Goal: Task Accomplishment & Management: Use online tool/utility

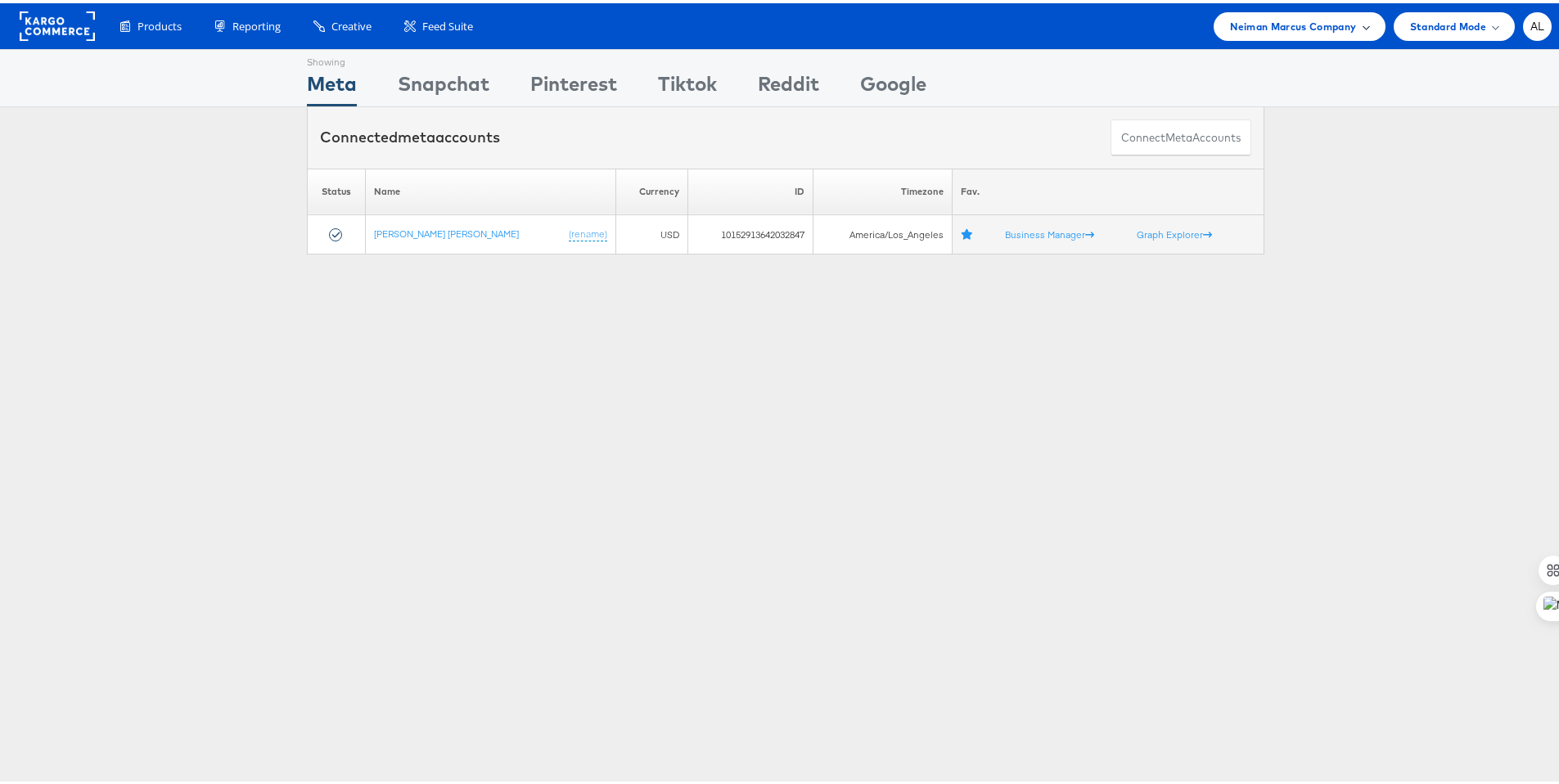
click at [1321, 21] on span "Neiman Marcus Company" at bounding box center [1293, 22] width 126 height 17
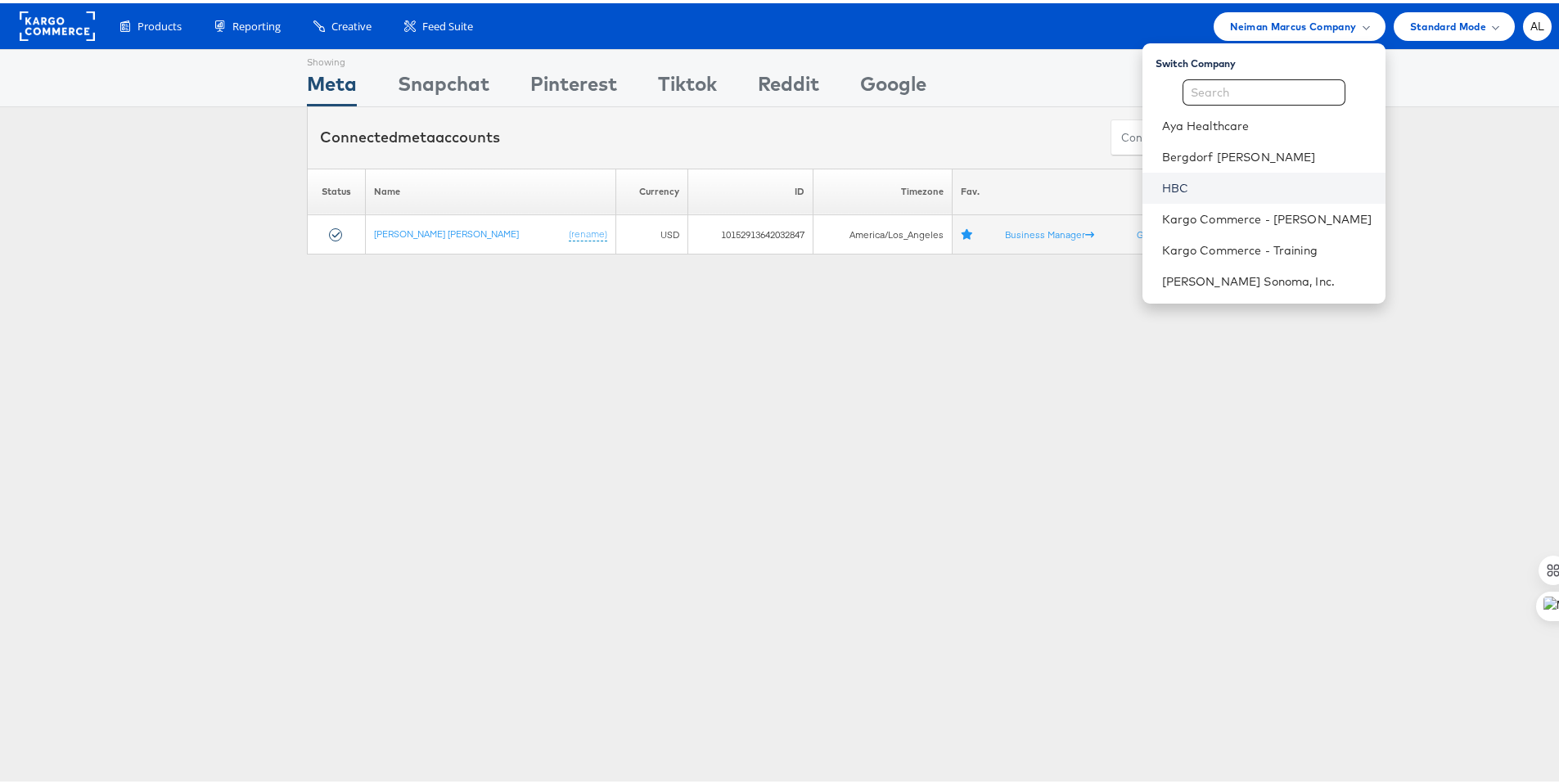
click at [1220, 189] on link "HBC" at bounding box center [1267, 184] width 210 height 16
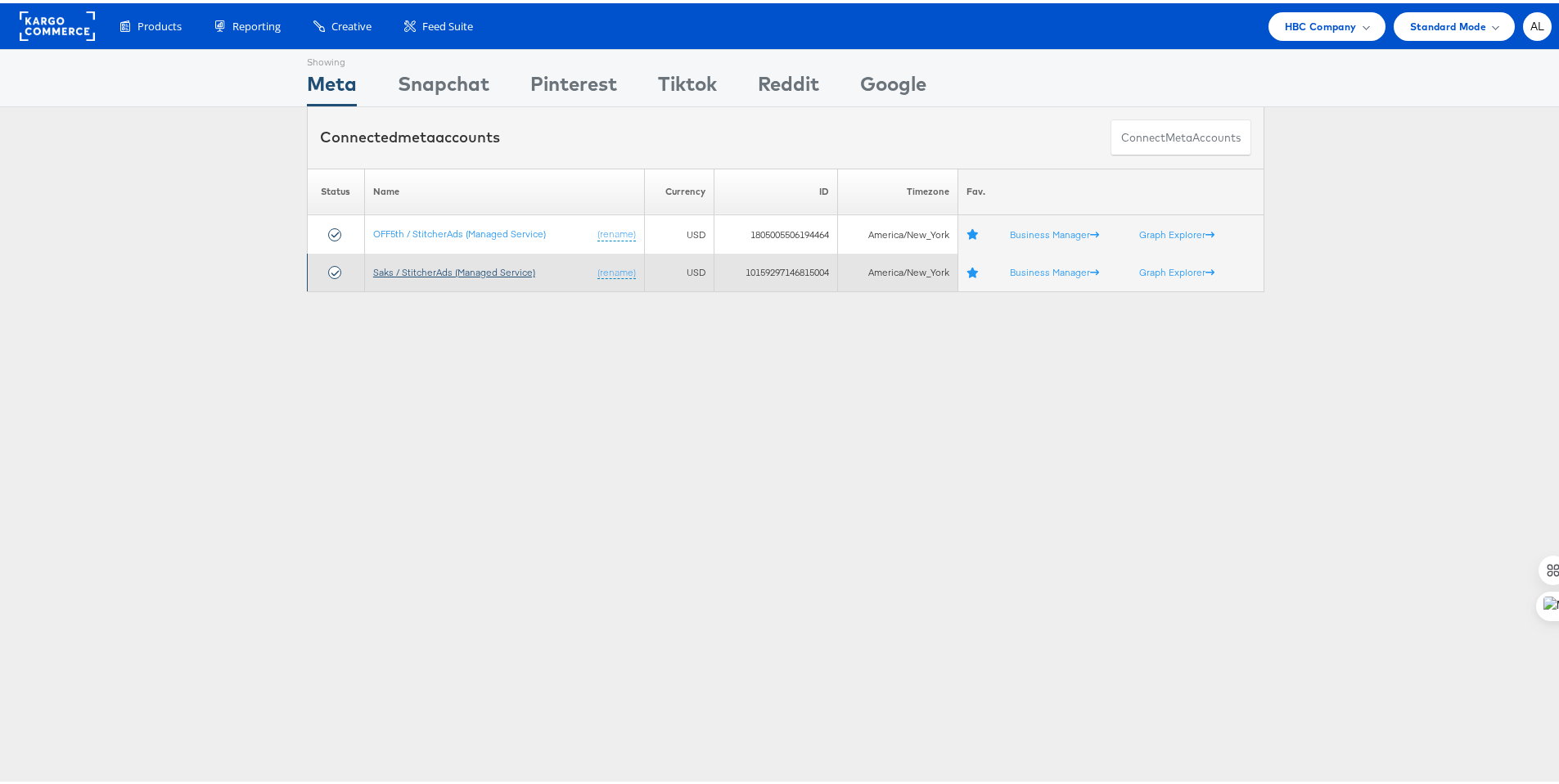
click at [518, 272] on link "Saks / StitcherAds (Managed Service)" at bounding box center [454, 268] width 162 height 13
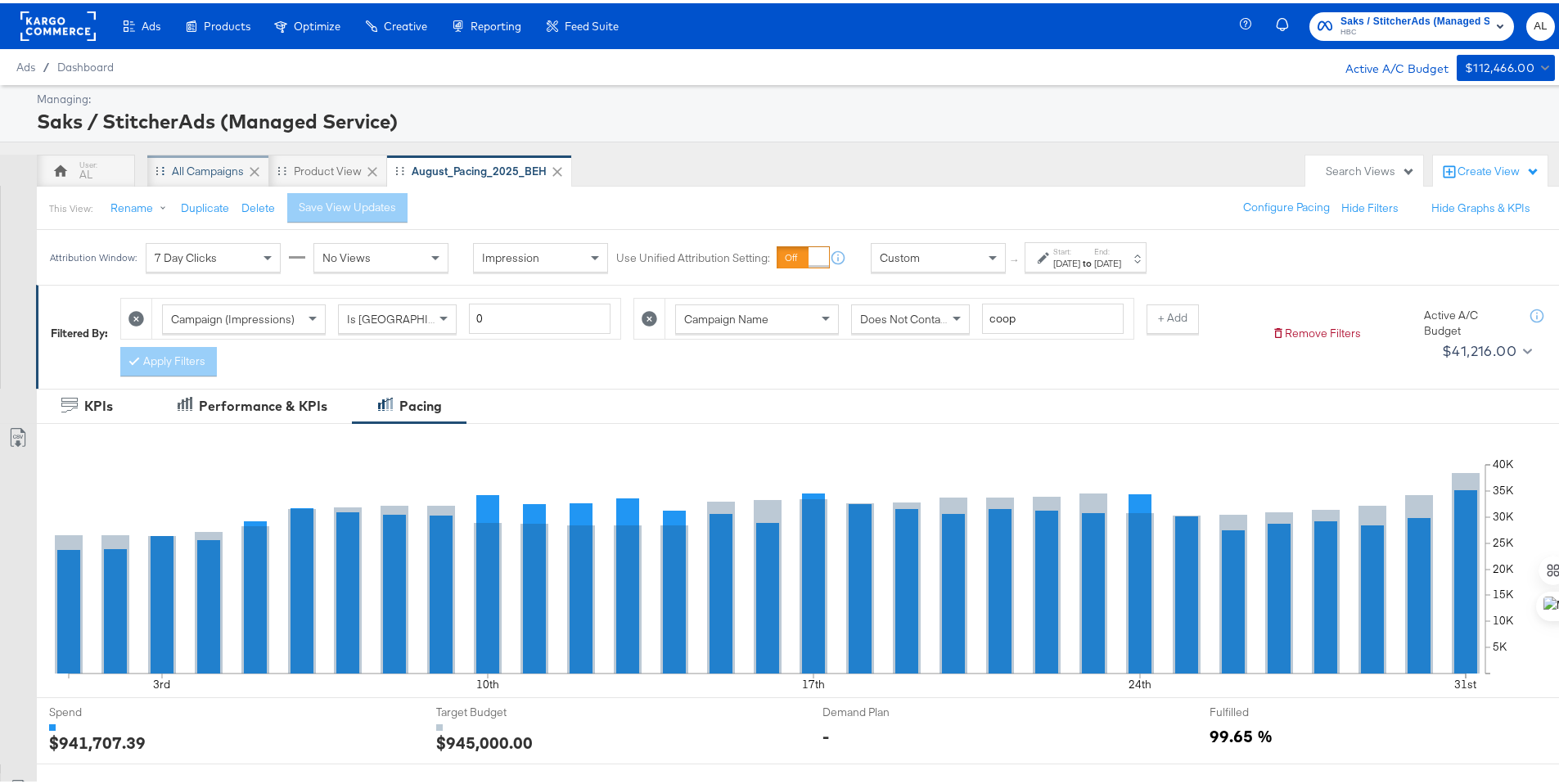
click at [199, 166] on div "All Campaigns" at bounding box center [208, 167] width 72 height 15
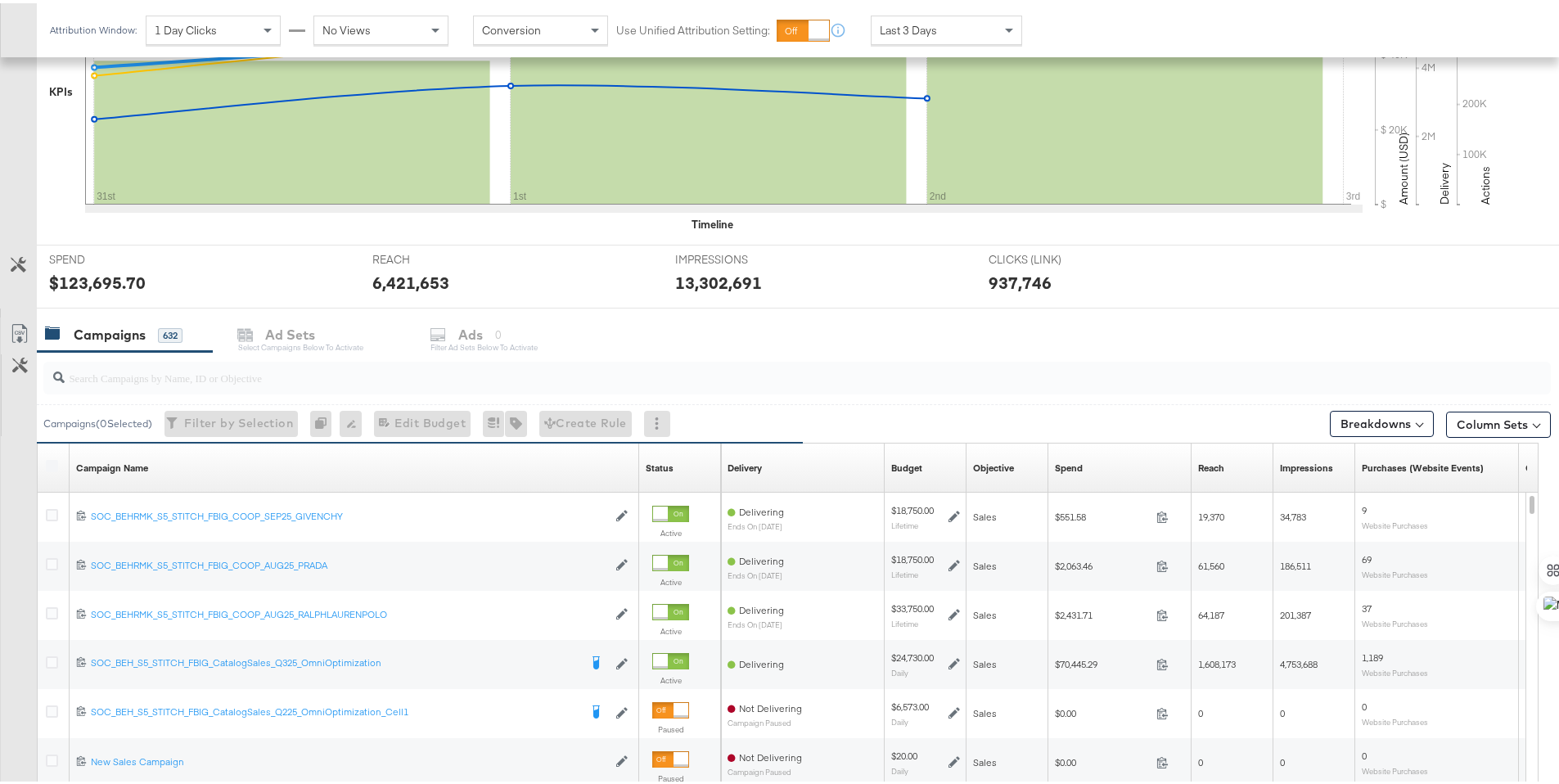
scroll to position [477, 0]
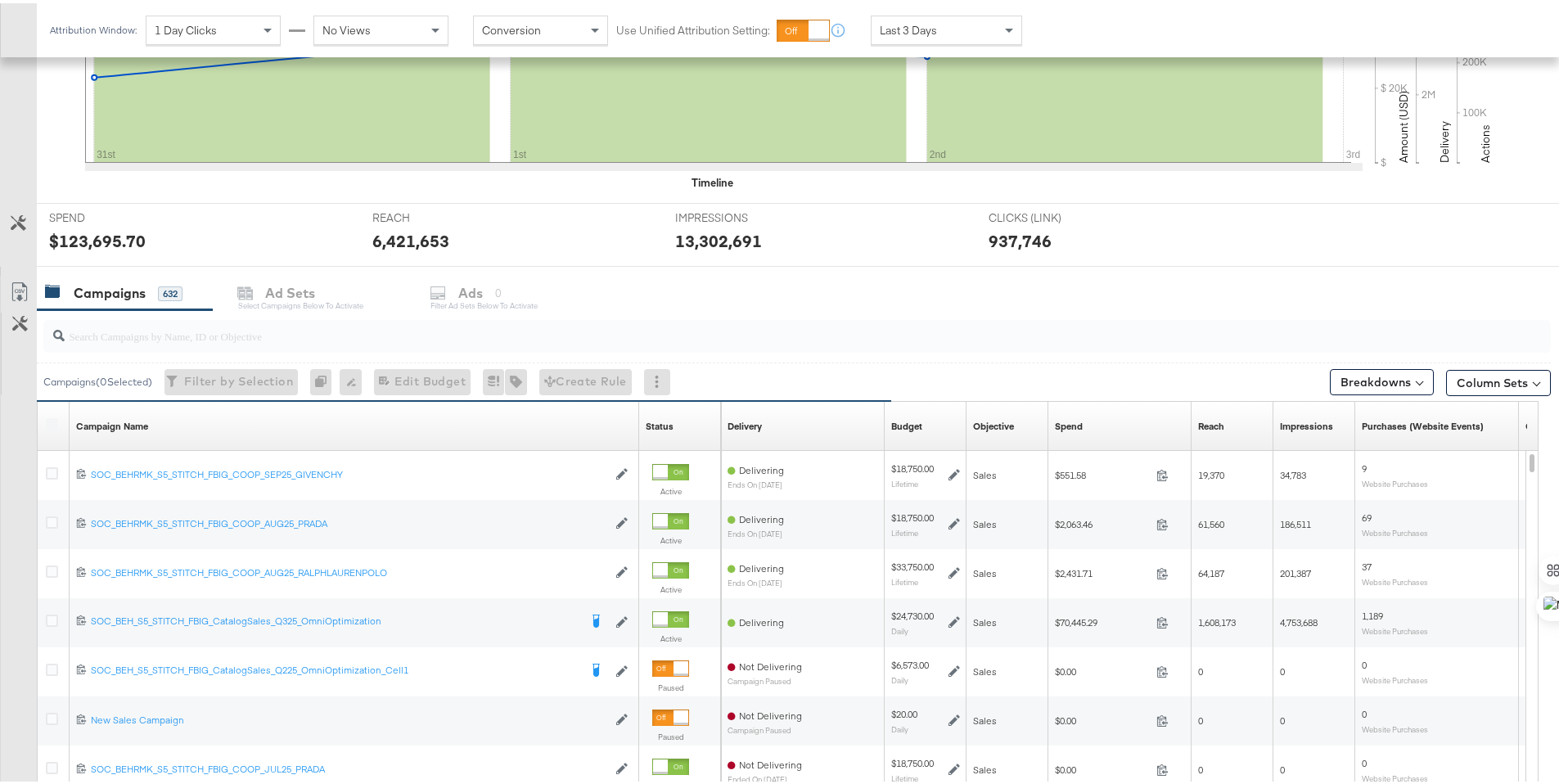
click at [677, 427] on div "Status Sorting Unavailable" at bounding box center [680, 422] width 81 height 26
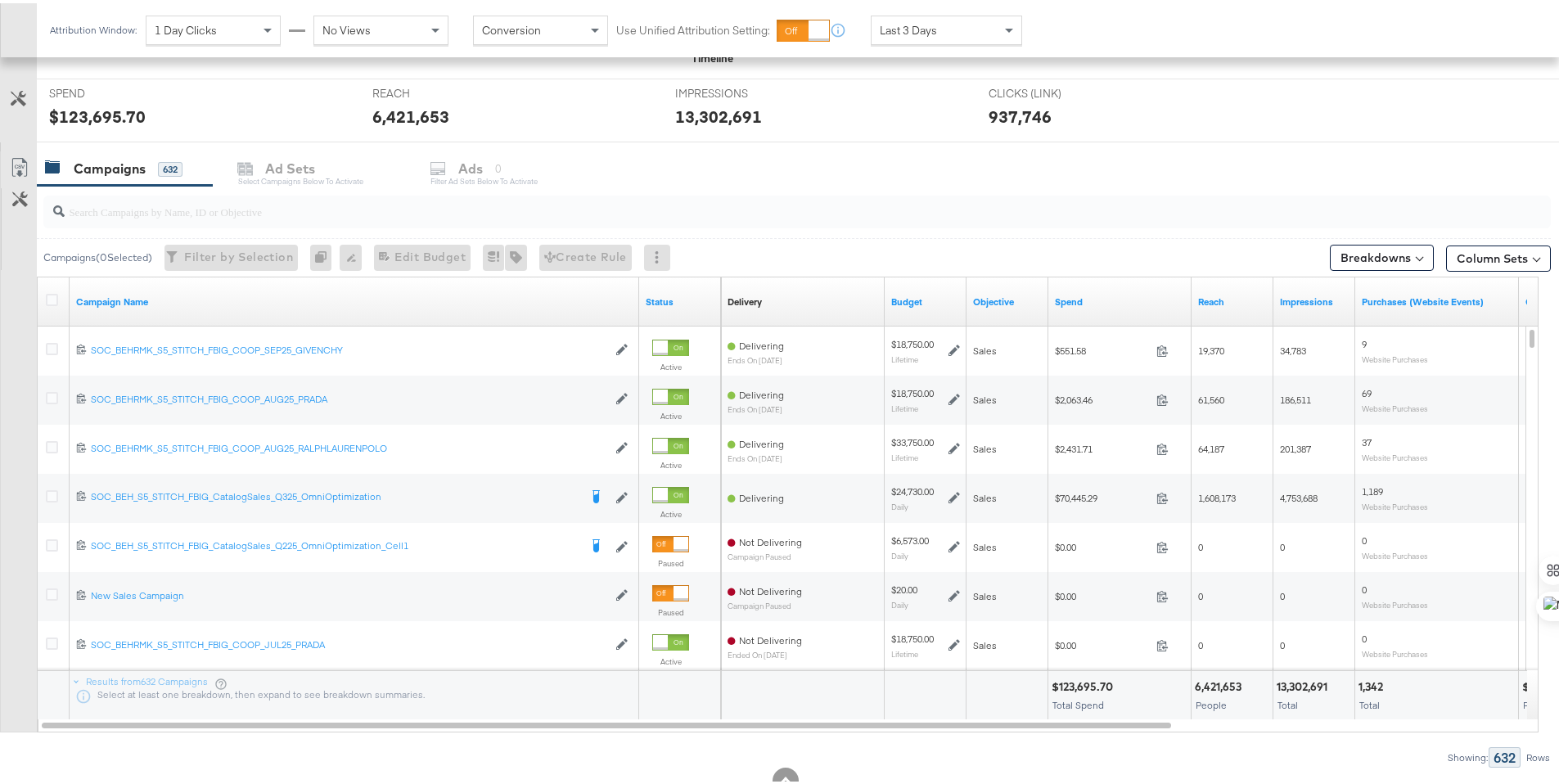
scroll to position [602, 0]
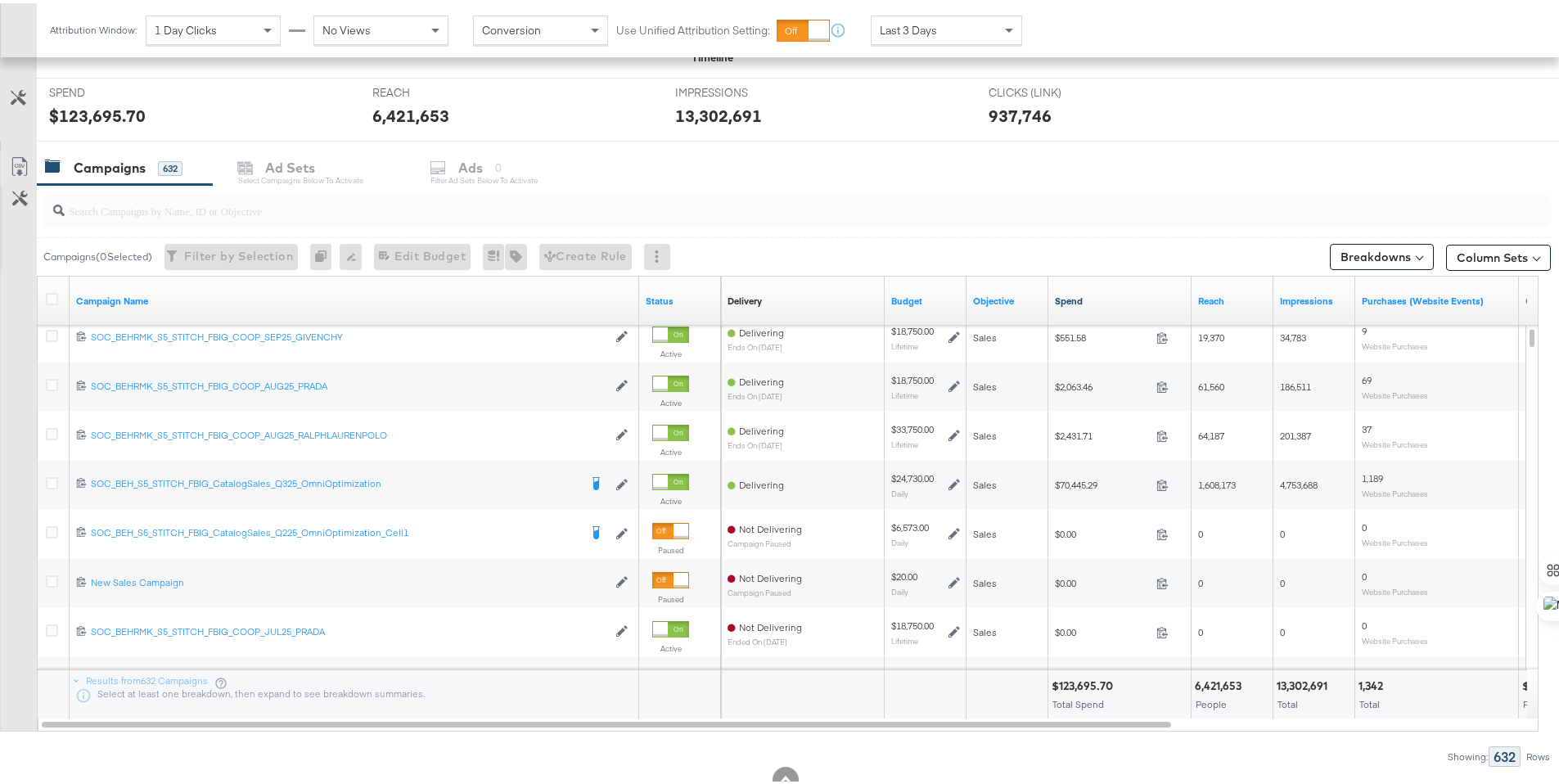
click at [1101, 300] on link "Spend" at bounding box center [1119, 297] width 130 height 13
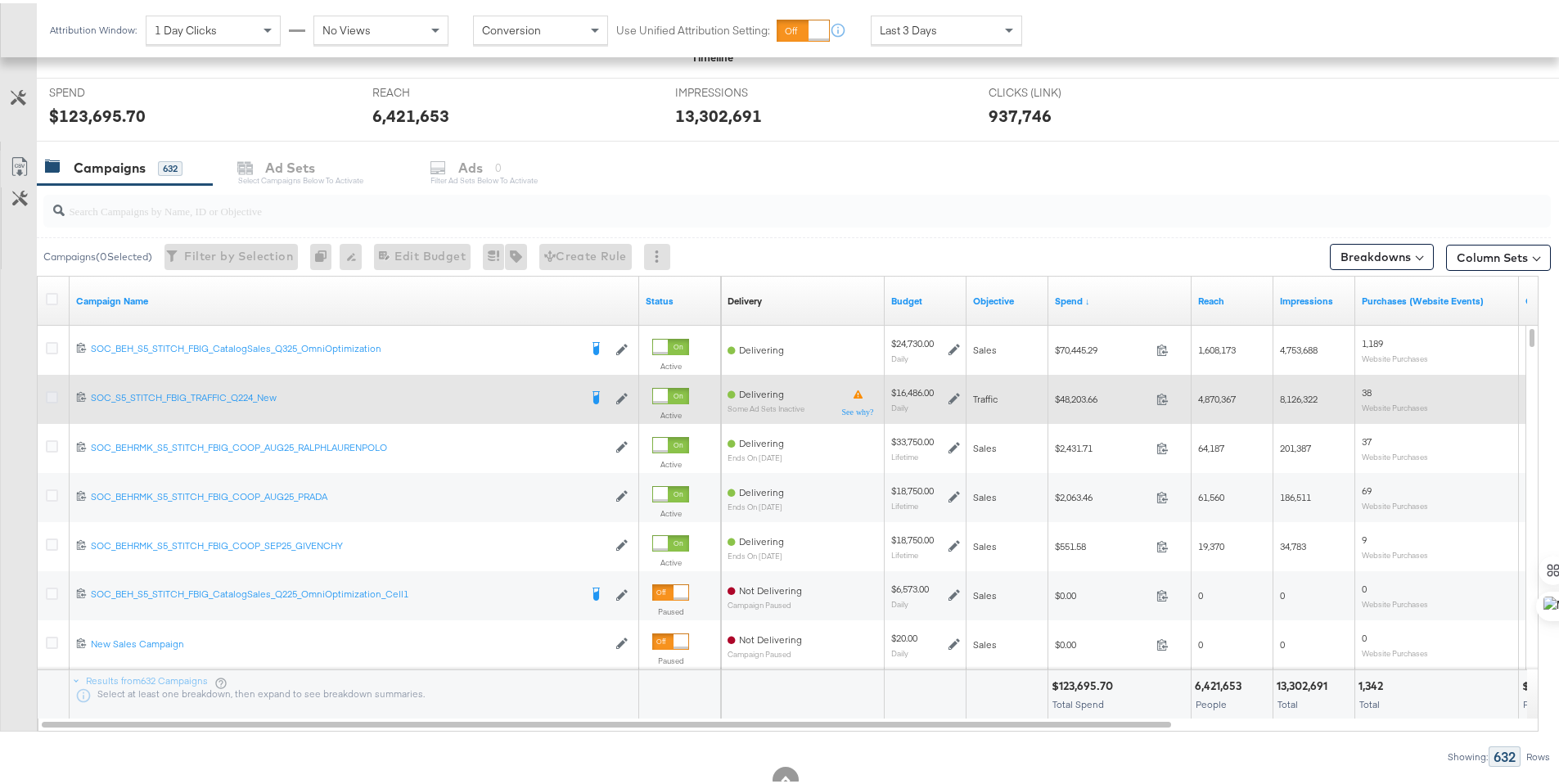
click at [50, 392] on icon at bounding box center [52, 394] width 13 height 13
click at [0, 0] on input "checkbox" at bounding box center [0, 0] width 0 height 0
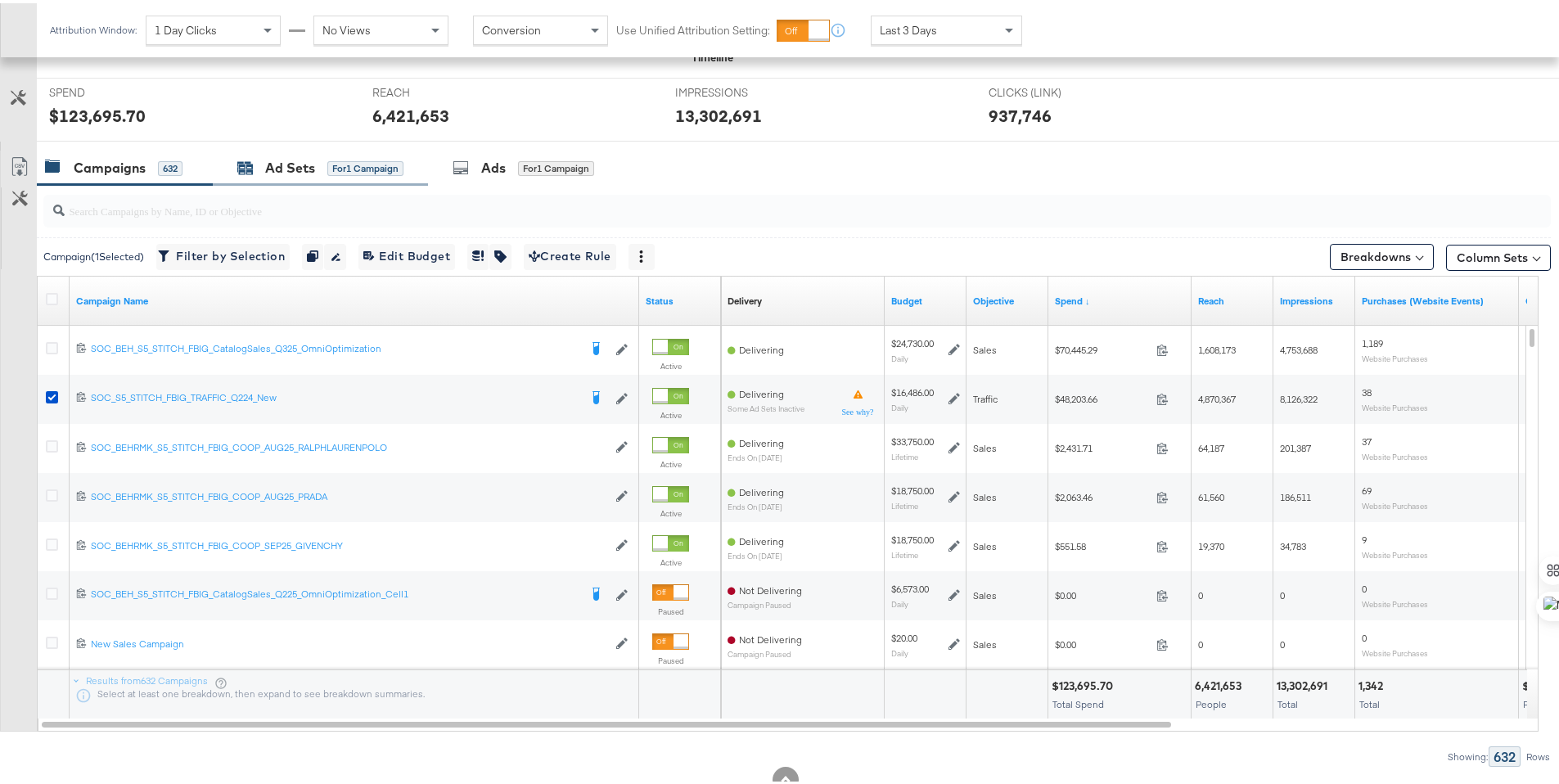
click at [275, 169] on div "Ad Sets" at bounding box center [290, 165] width 50 height 19
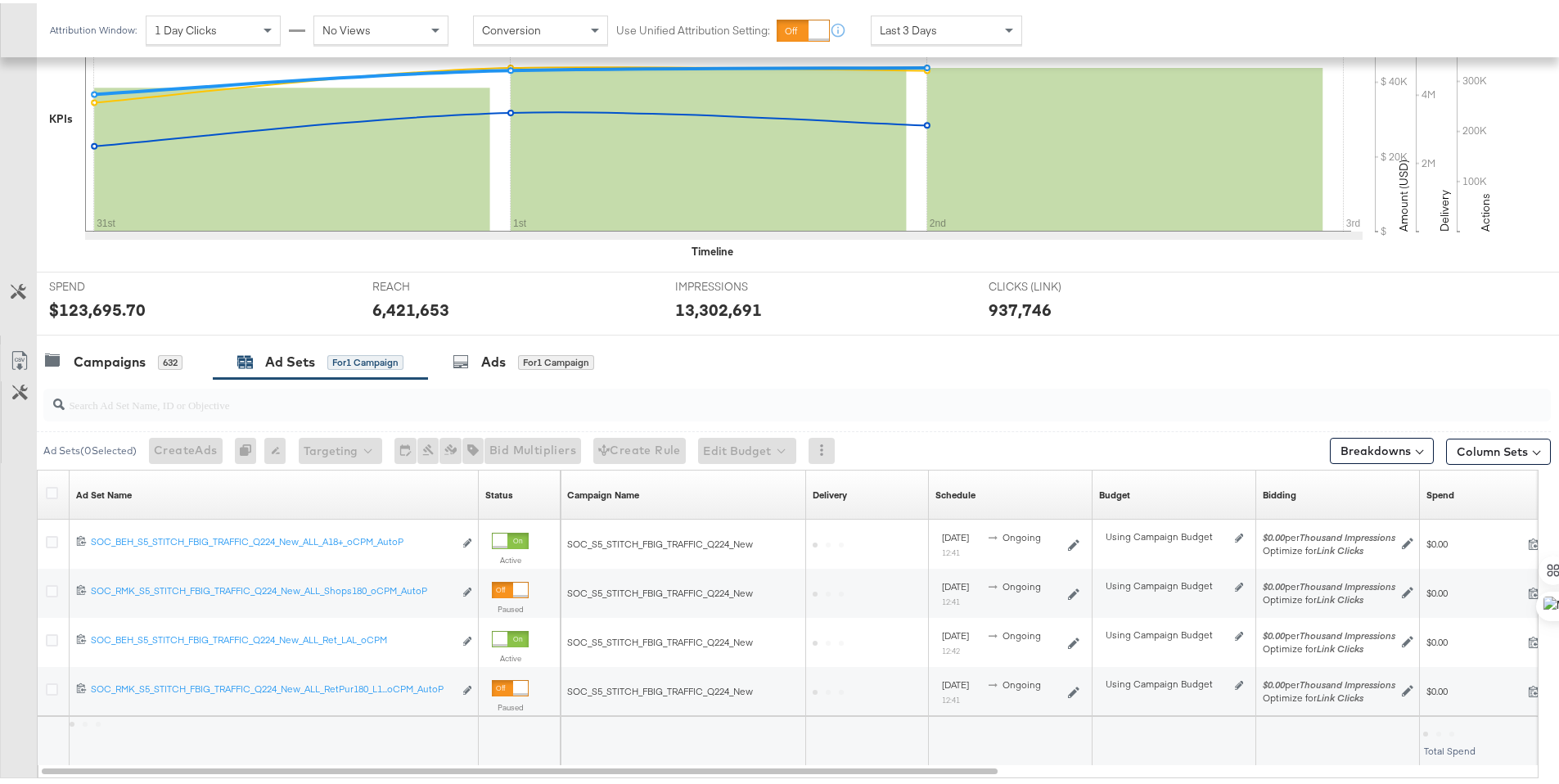
scroll to position [507, 0]
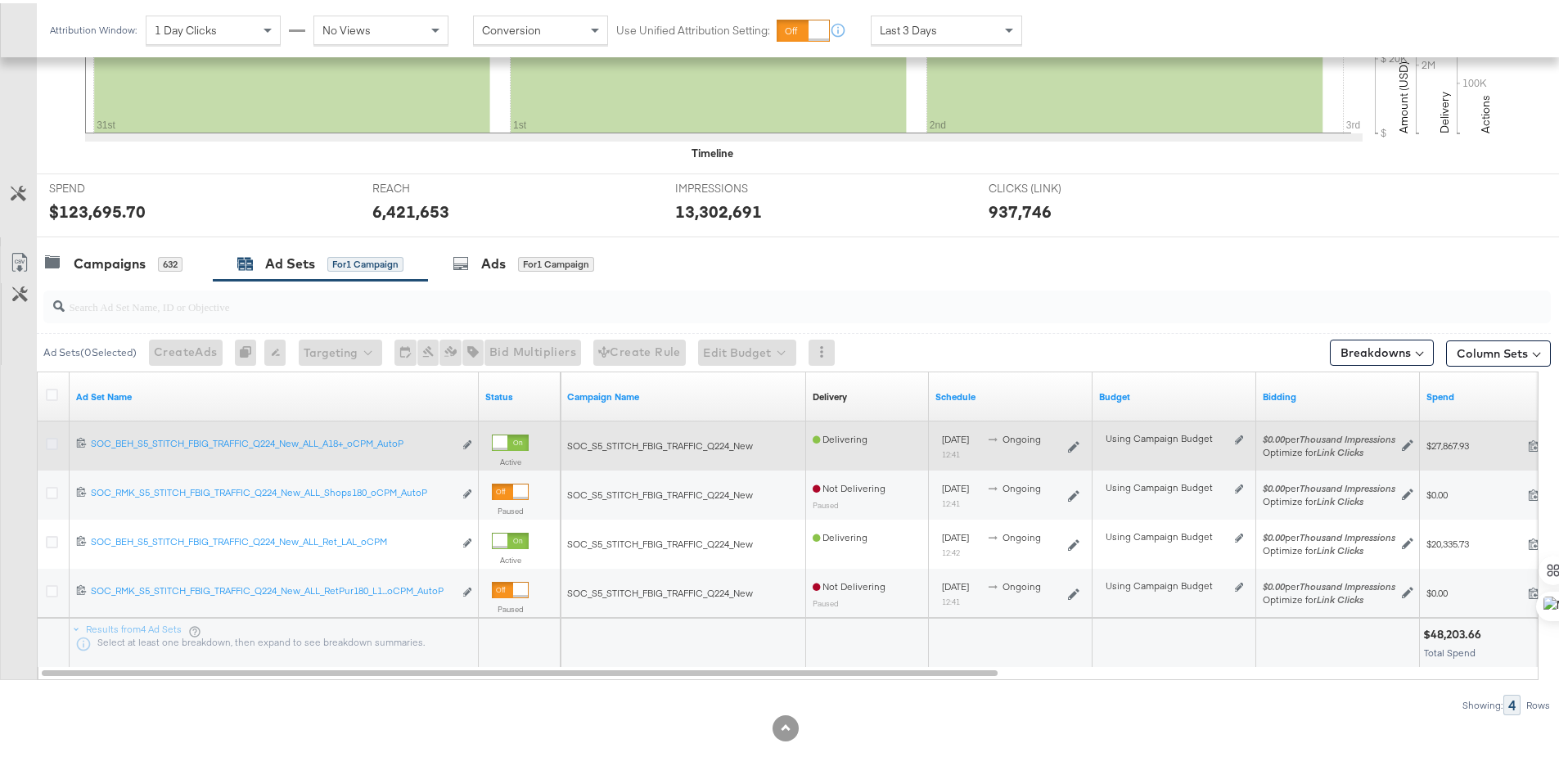
click at [54, 440] on icon at bounding box center [52, 440] width 13 height 13
click at [0, 0] on input "checkbox" at bounding box center [0, 0] width 0 height 0
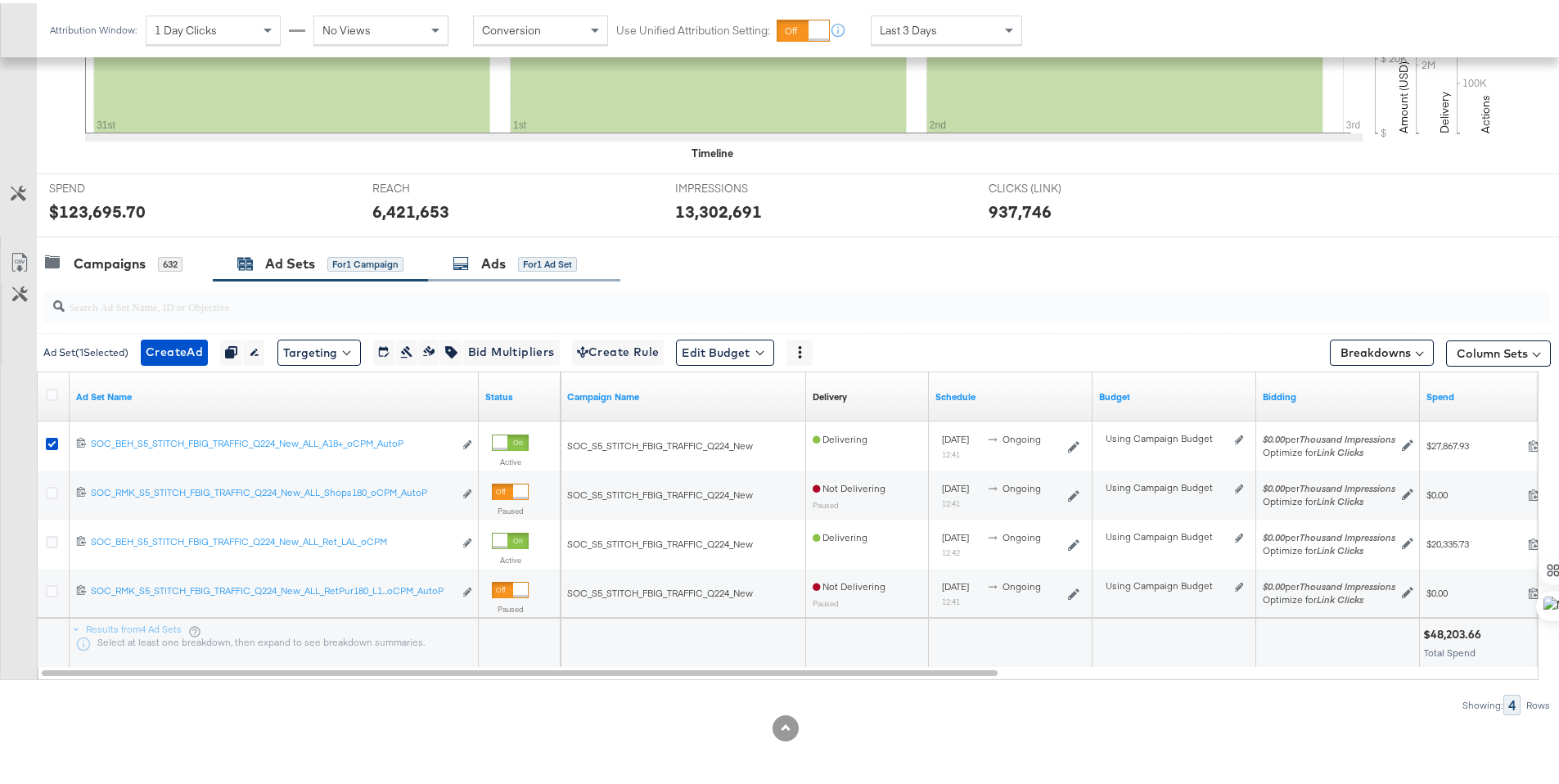
click at [475, 264] on div "Ads for 1 Ad Set" at bounding box center [515, 260] width 124 height 19
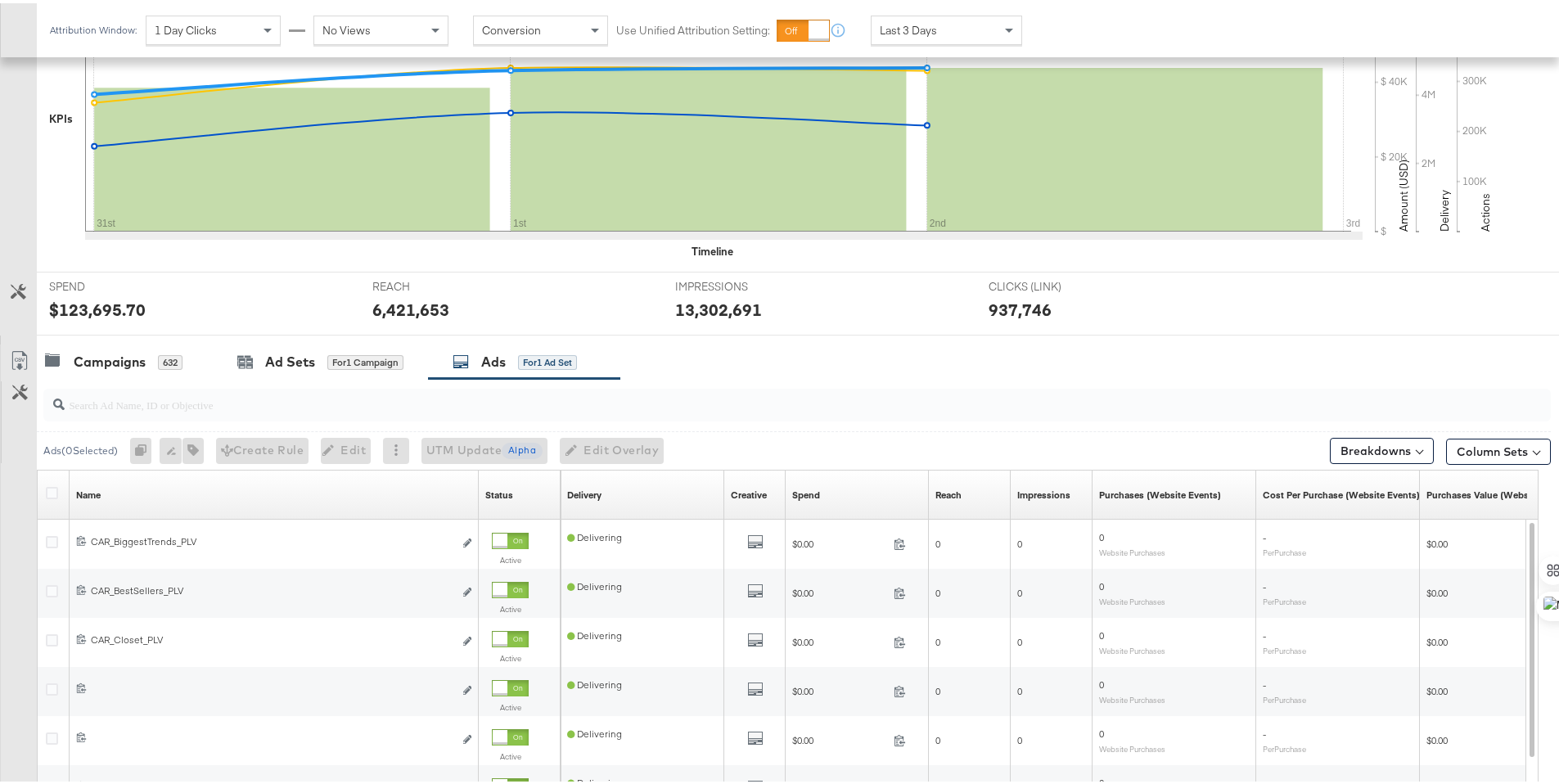
scroll to position [602, 0]
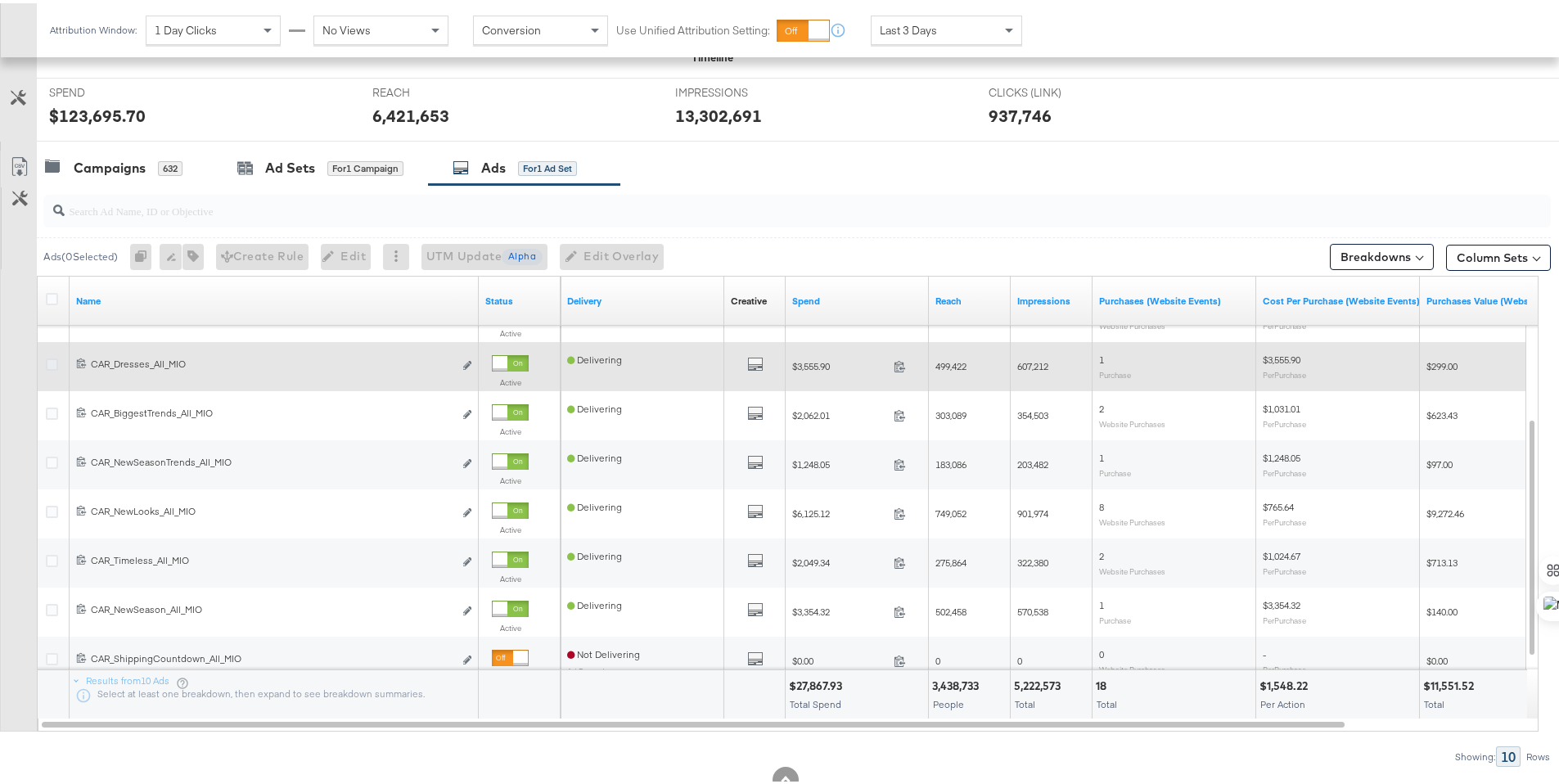
click at [53, 362] on icon at bounding box center [52, 362] width 13 height 13
click at [0, 0] on input "checkbox" at bounding box center [0, 0] width 0 height 0
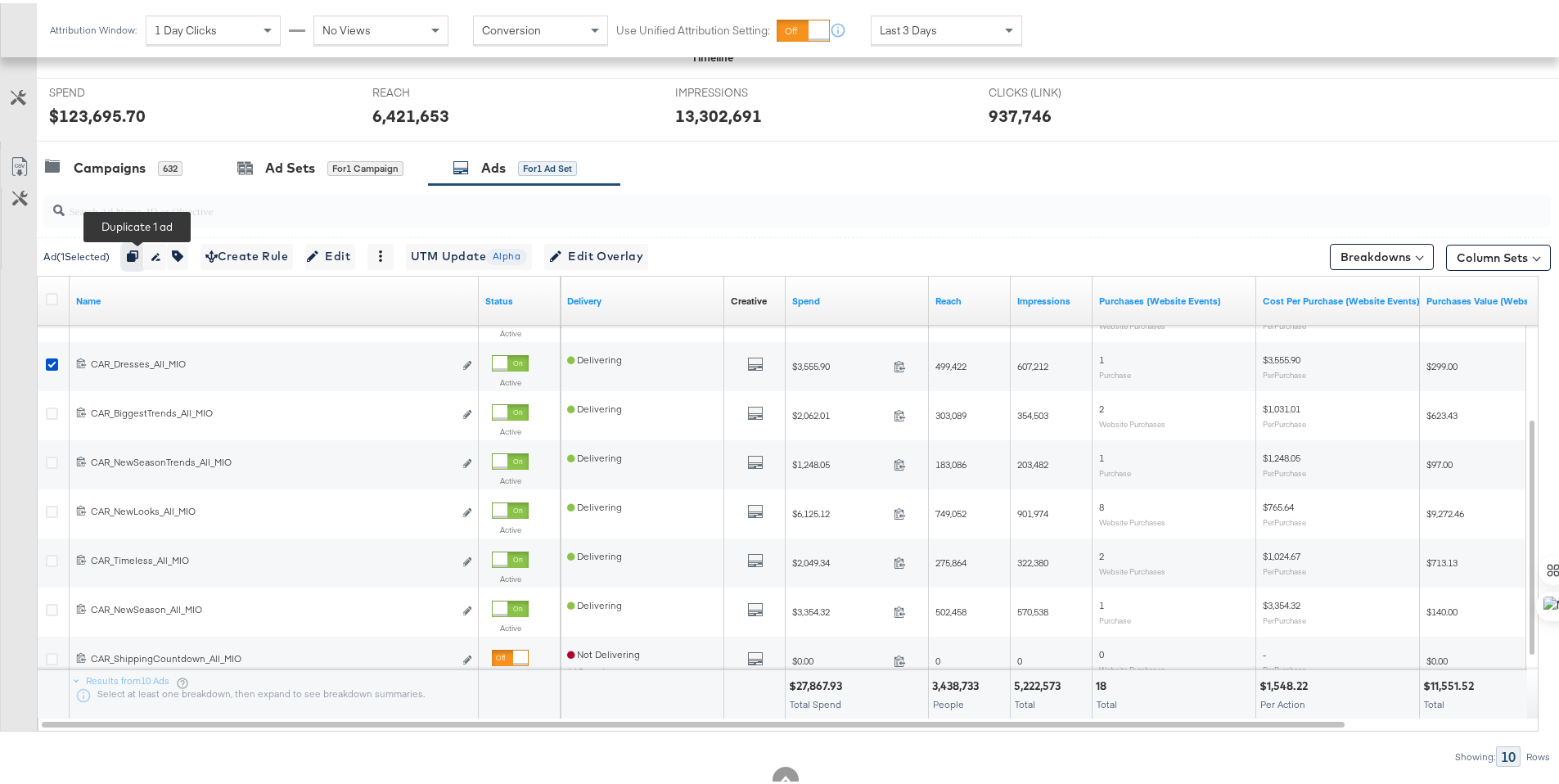
click at [138, 253] on icon "button" at bounding box center [133, 252] width 12 height 12
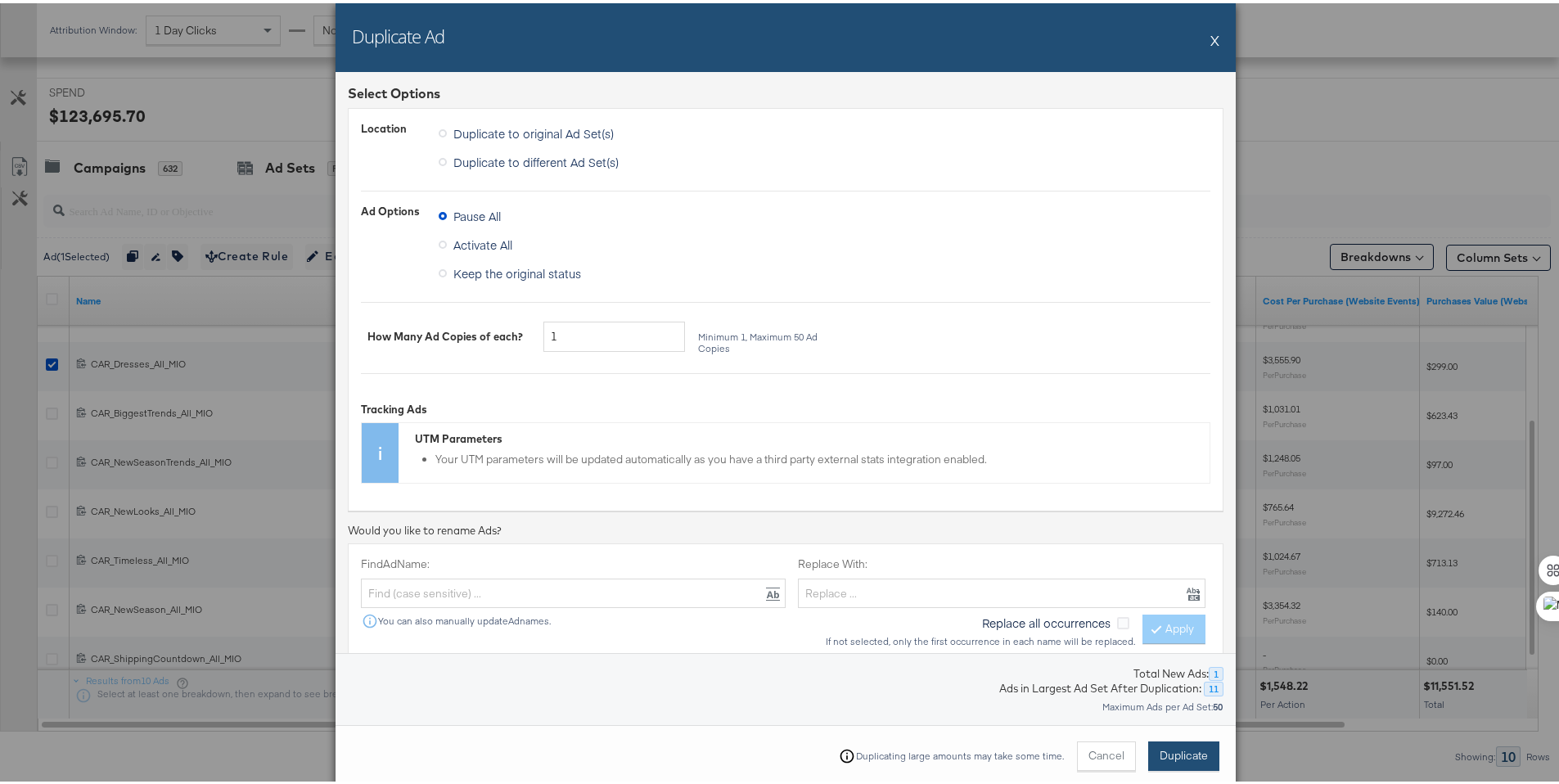
click at [1196, 758] on span "Duplicate" at bounding box center [1184, 752] width 48 height 15
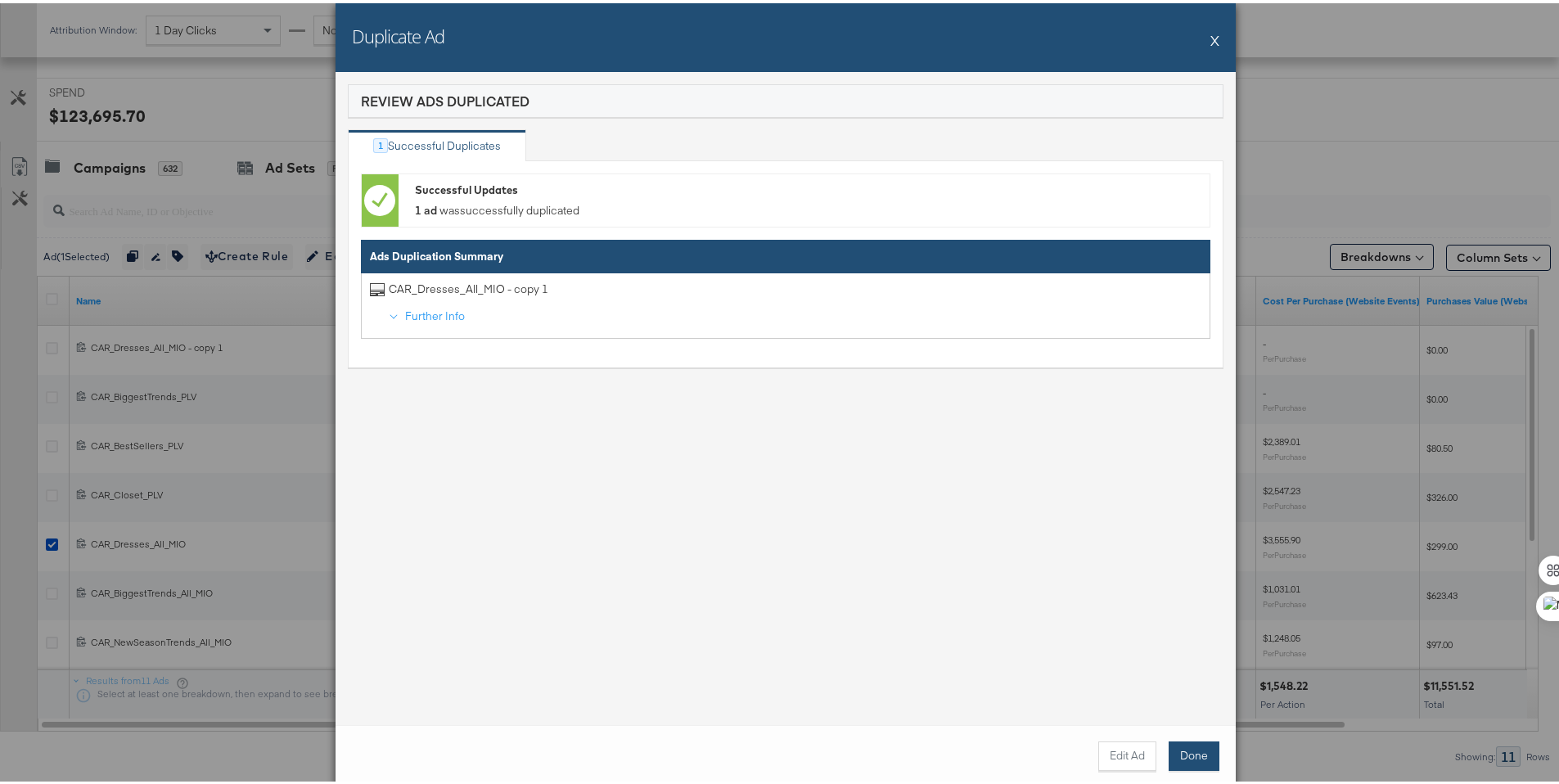
click at [1204, 739] on button "Done" at bounding box center [1194, 753] width 51 height 30
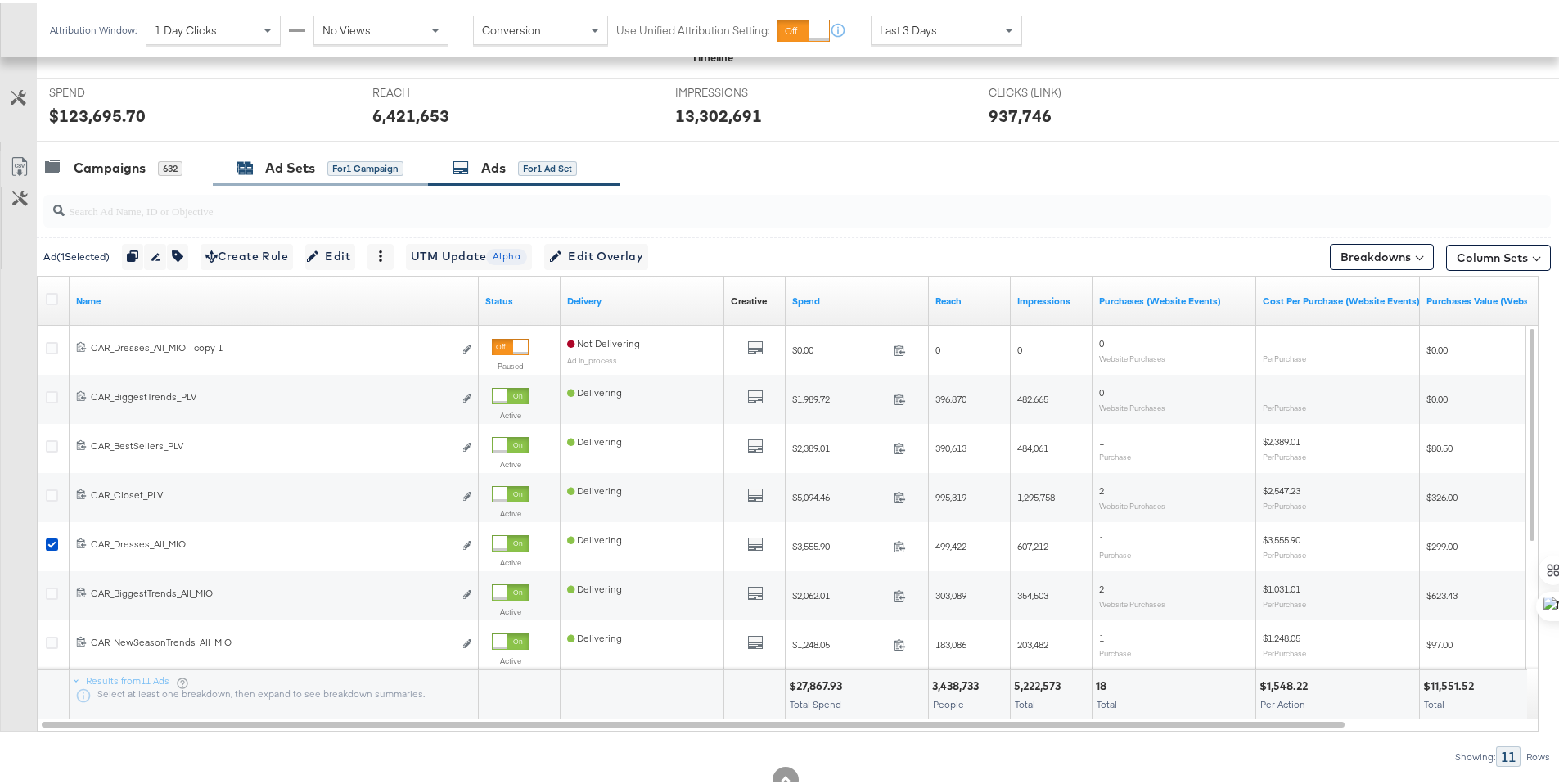
click at [262, 166] on div "Ad Sets for 1 Campaign" at bounding box center [321, 165] width 167 height 19
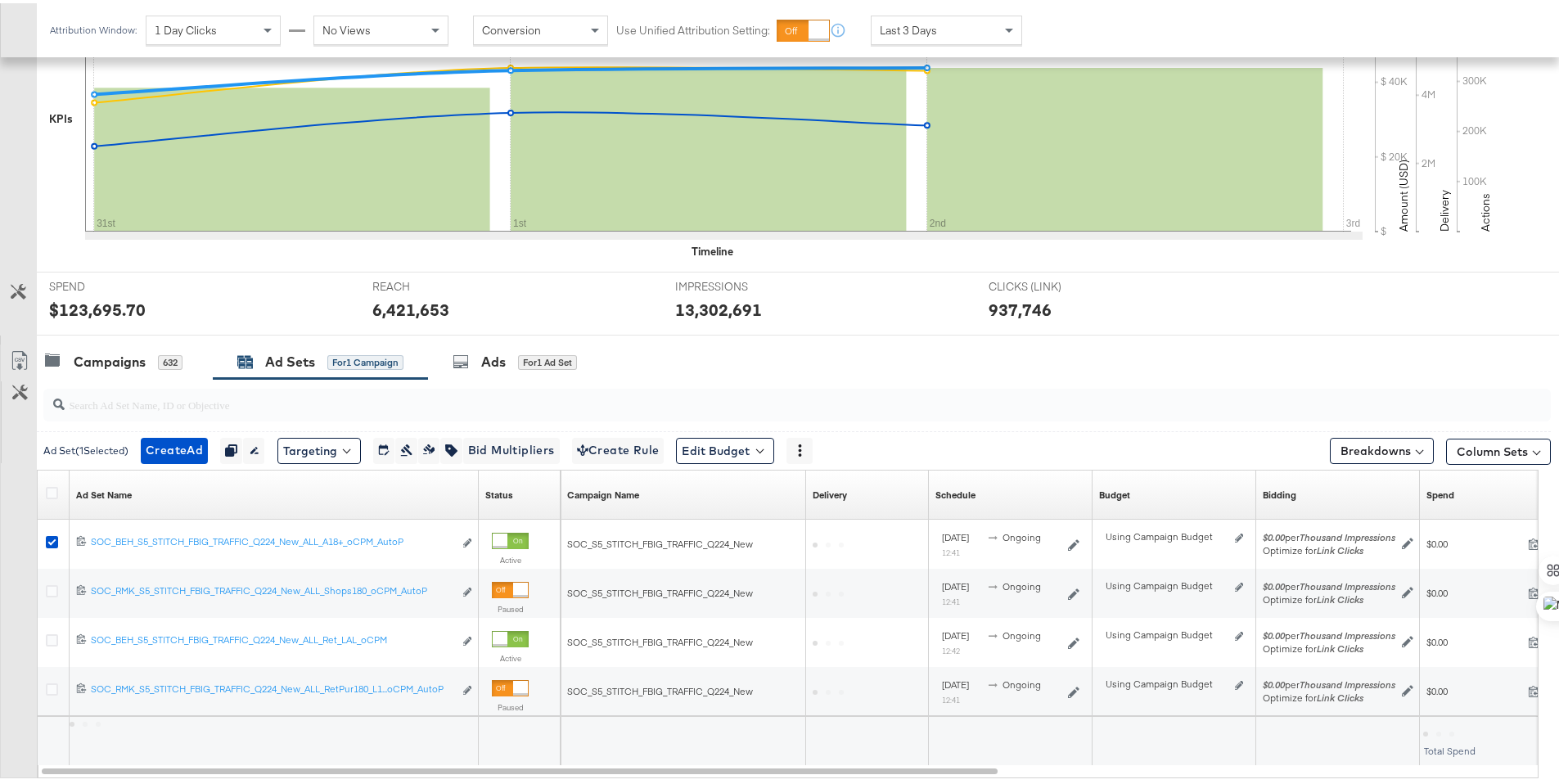
scroll to position [507, 0]
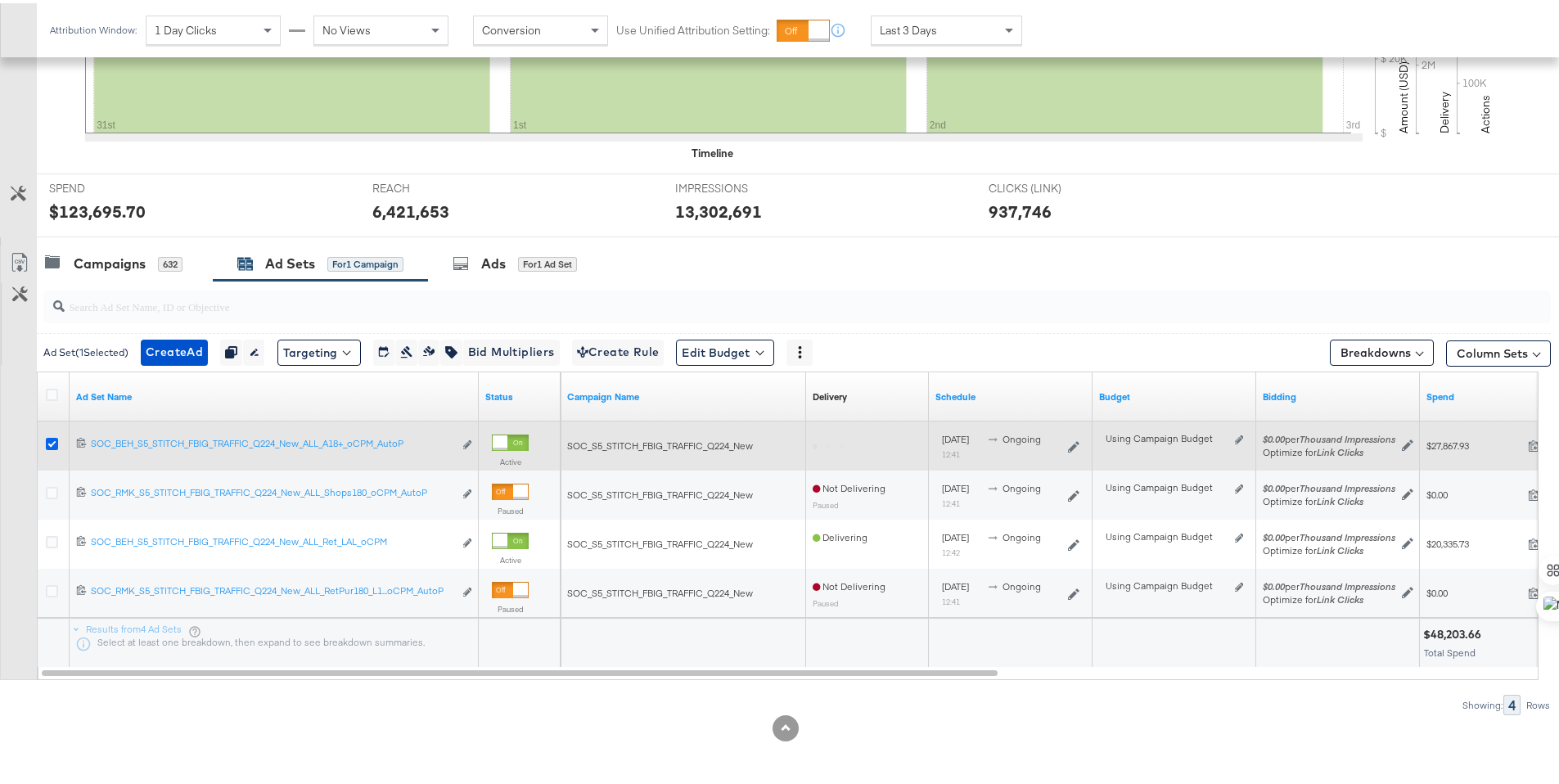
click at [53, 440] on icon at bounding box center [52, 440] width 13 height 13
click at [0, 0] on input "checkbox" at bounding box center [0, 0] width 0 height 0
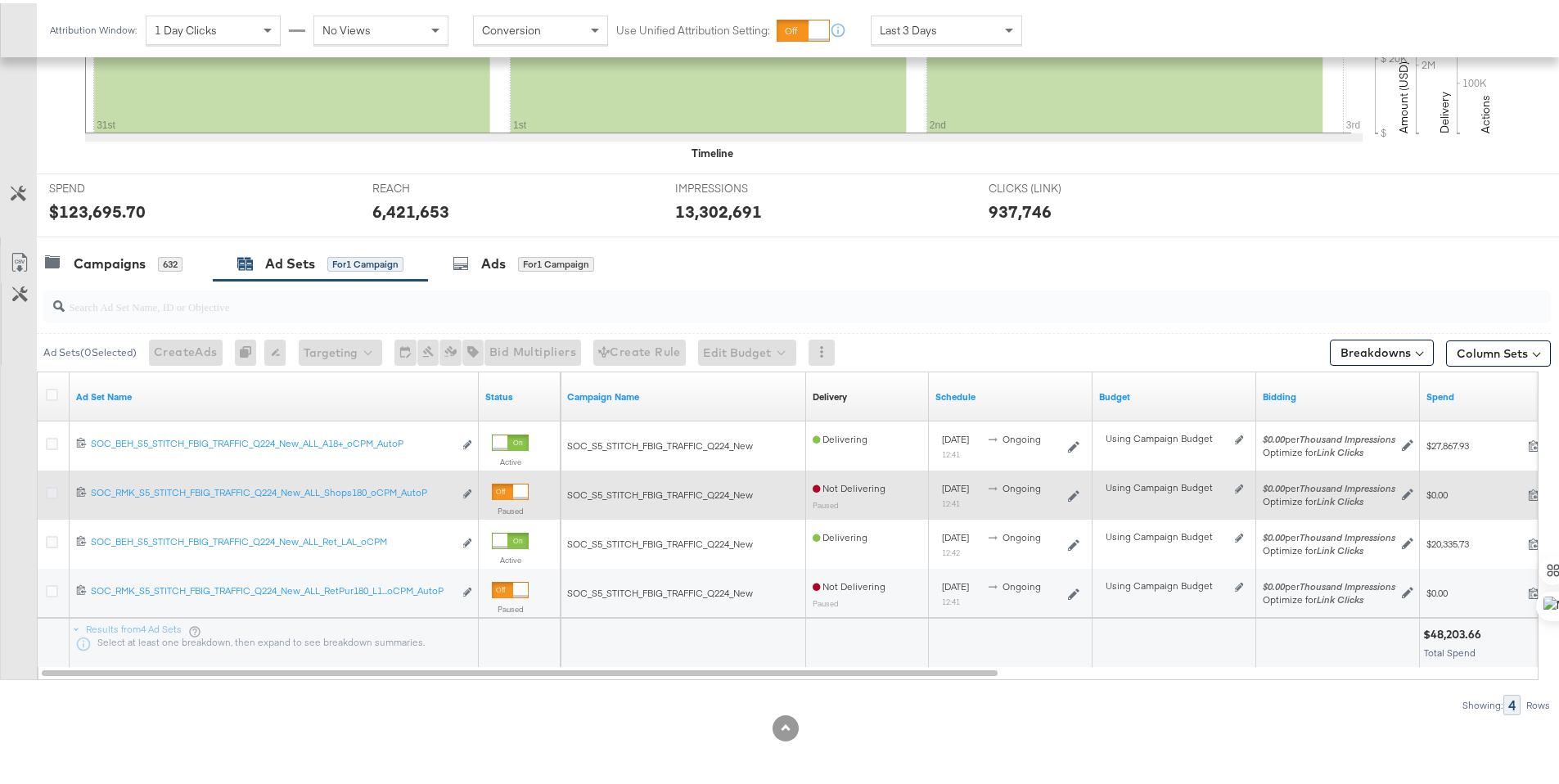
click at [50, 487] on icon at bounding box center [52, 490] width 13 height 13
click at [0, 0] on input "checkbox" at bounding box center [0, 0] width 0 height 0
click at [50, 487] on icon at bounding box center [52, 490] width 13 height 13
click at [0, 0] on input "checkbox" at bounding box center [0, 0] width 0 height 0
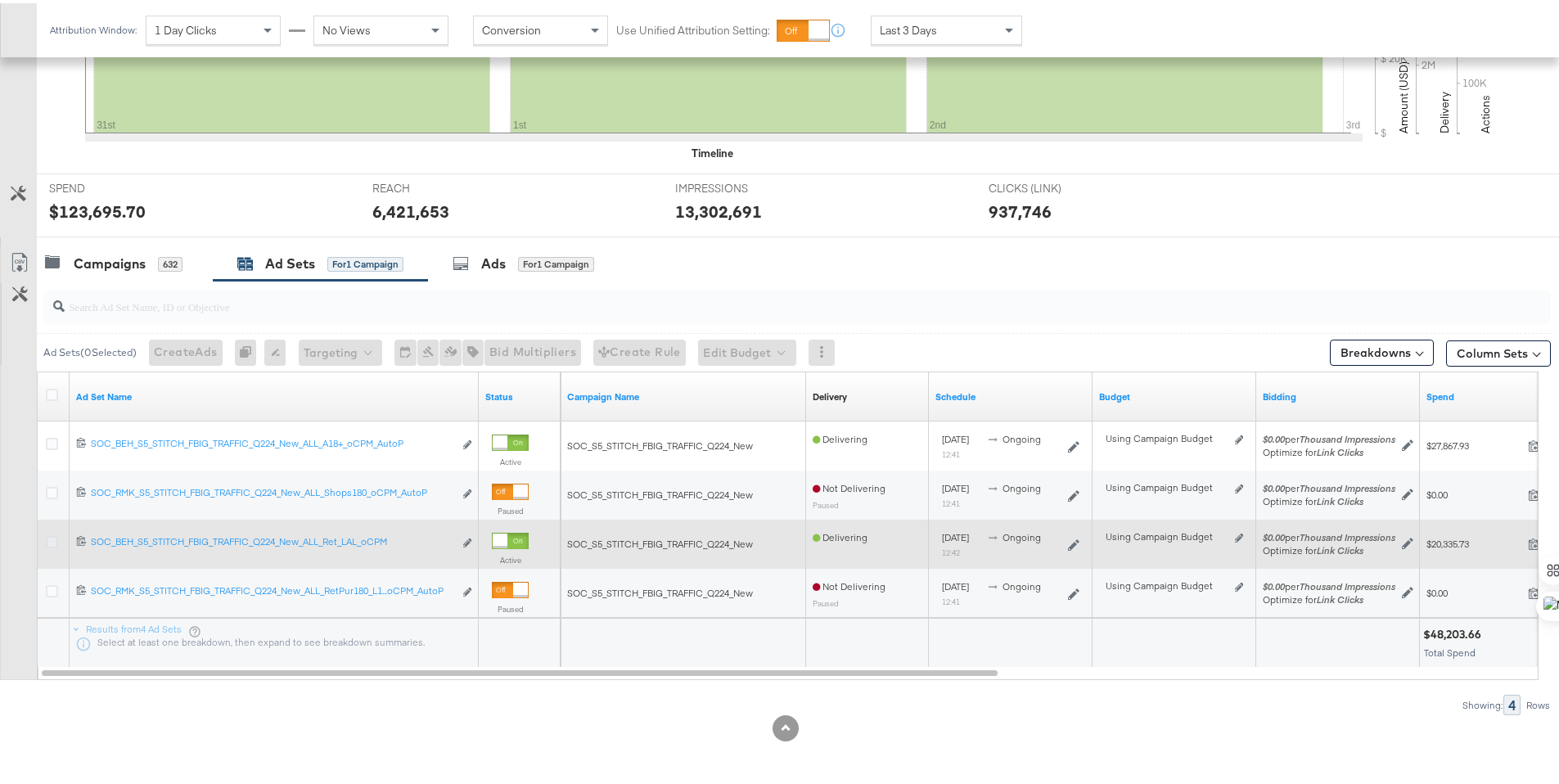
click at [51, 536] on icon at bounding box center [52, 539] width 13 height 13
click at [0, 0] on input "checkbox" at bounding box center [0, 0] width 0 height 0
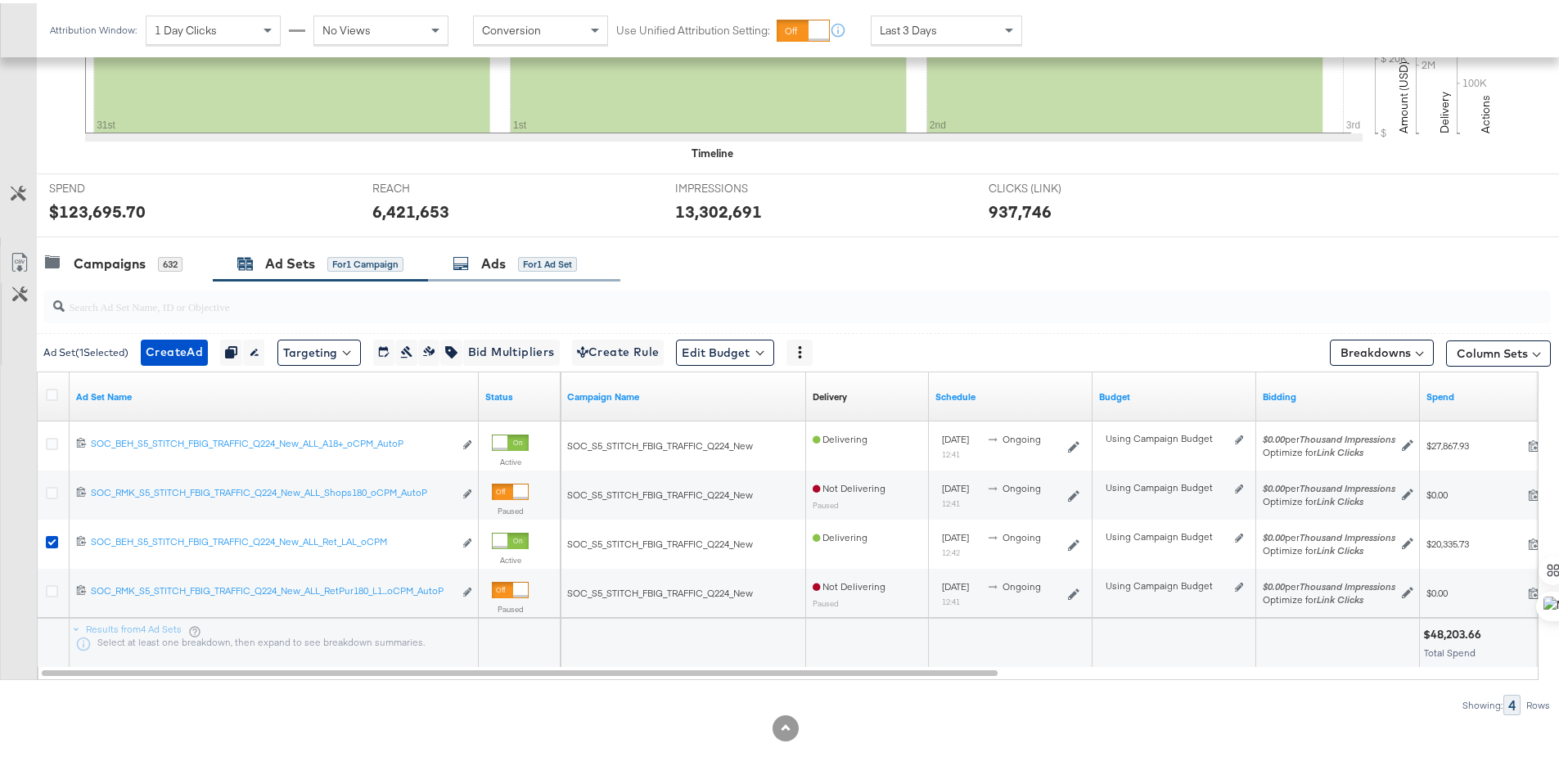
click at [472, 254] on div "Ads for 1 Ad Set" at bounding box center [515, 260] width 124 height 19
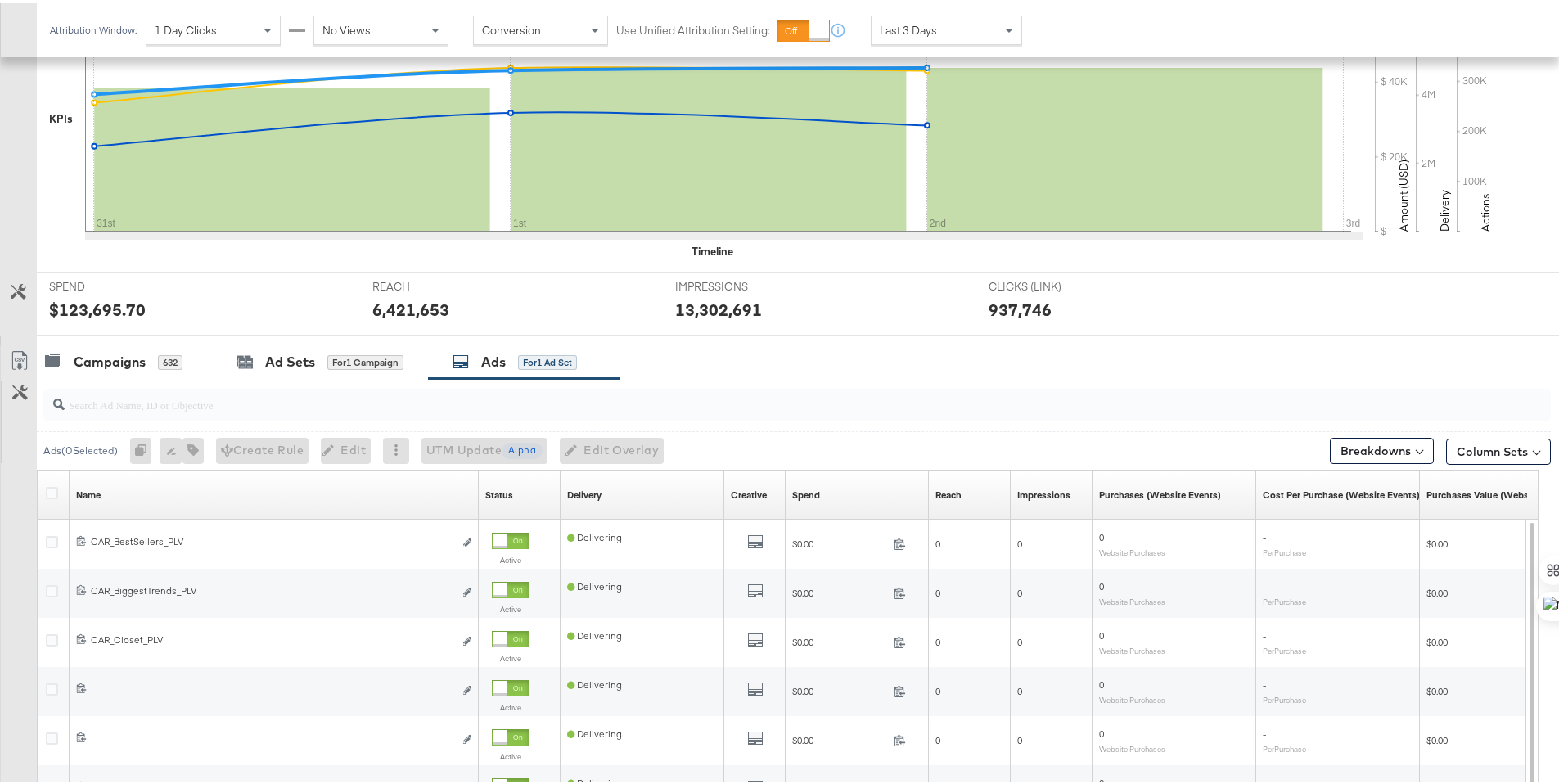
scroll to position [602, 0]
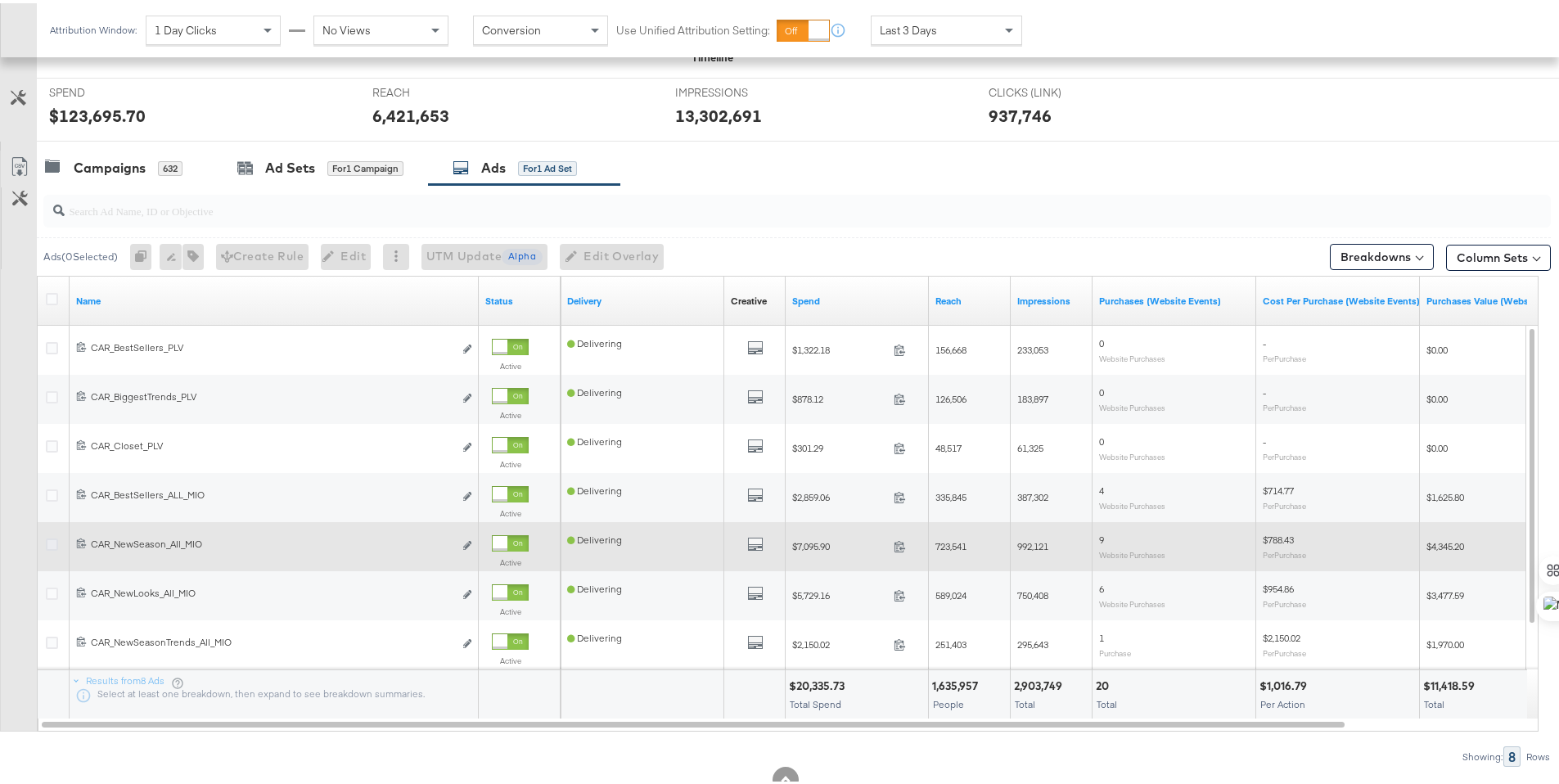
click at [56, 540] on icon at bounding box center [52, 541] width 13 height 13
click at [0, 0] on input "checkbox" at bounding box center [0, 0] width 0 height 0
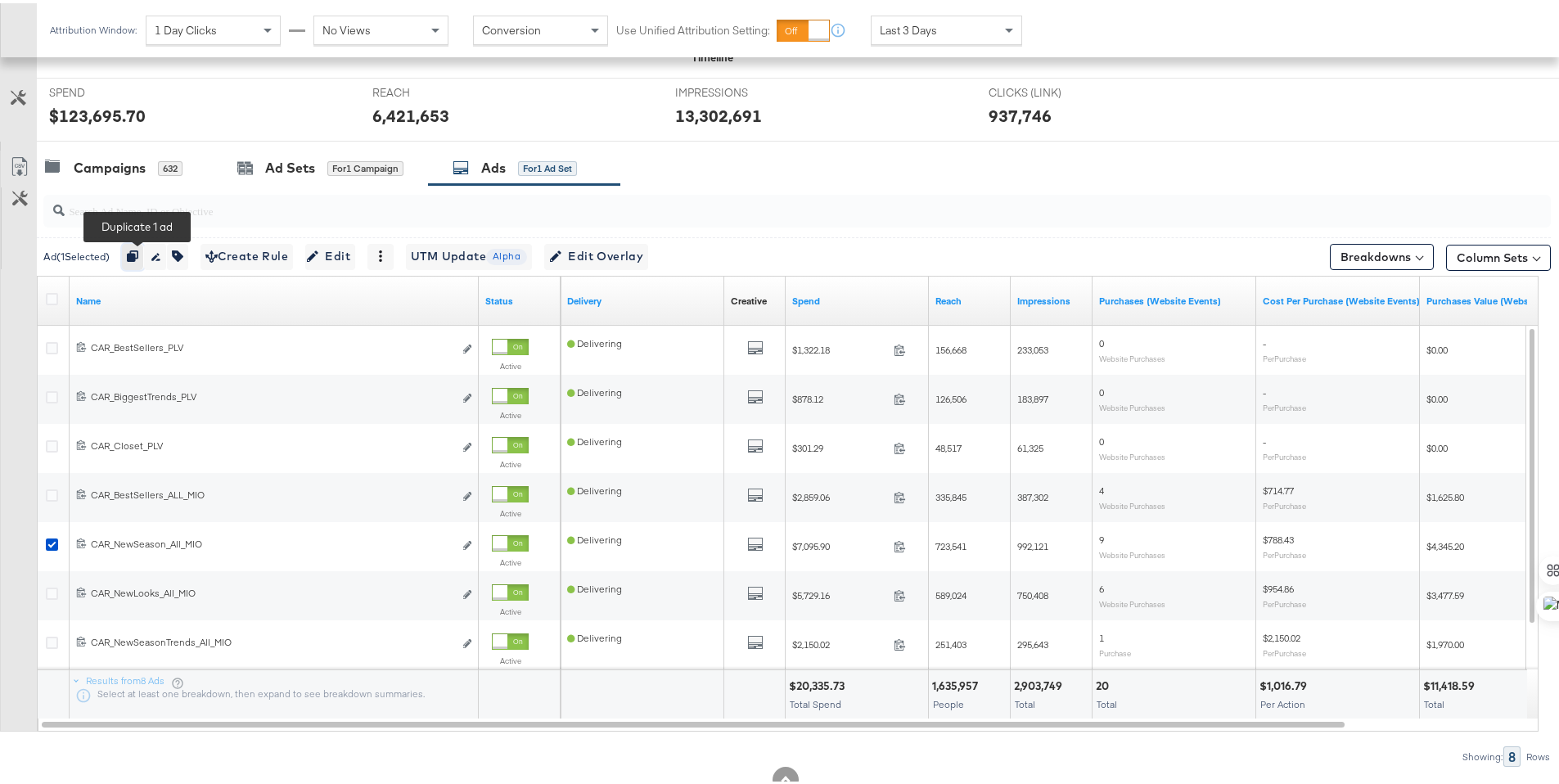
click at [138, 258] on icon "button" at bounding box center [133, 252] width 12 height 12
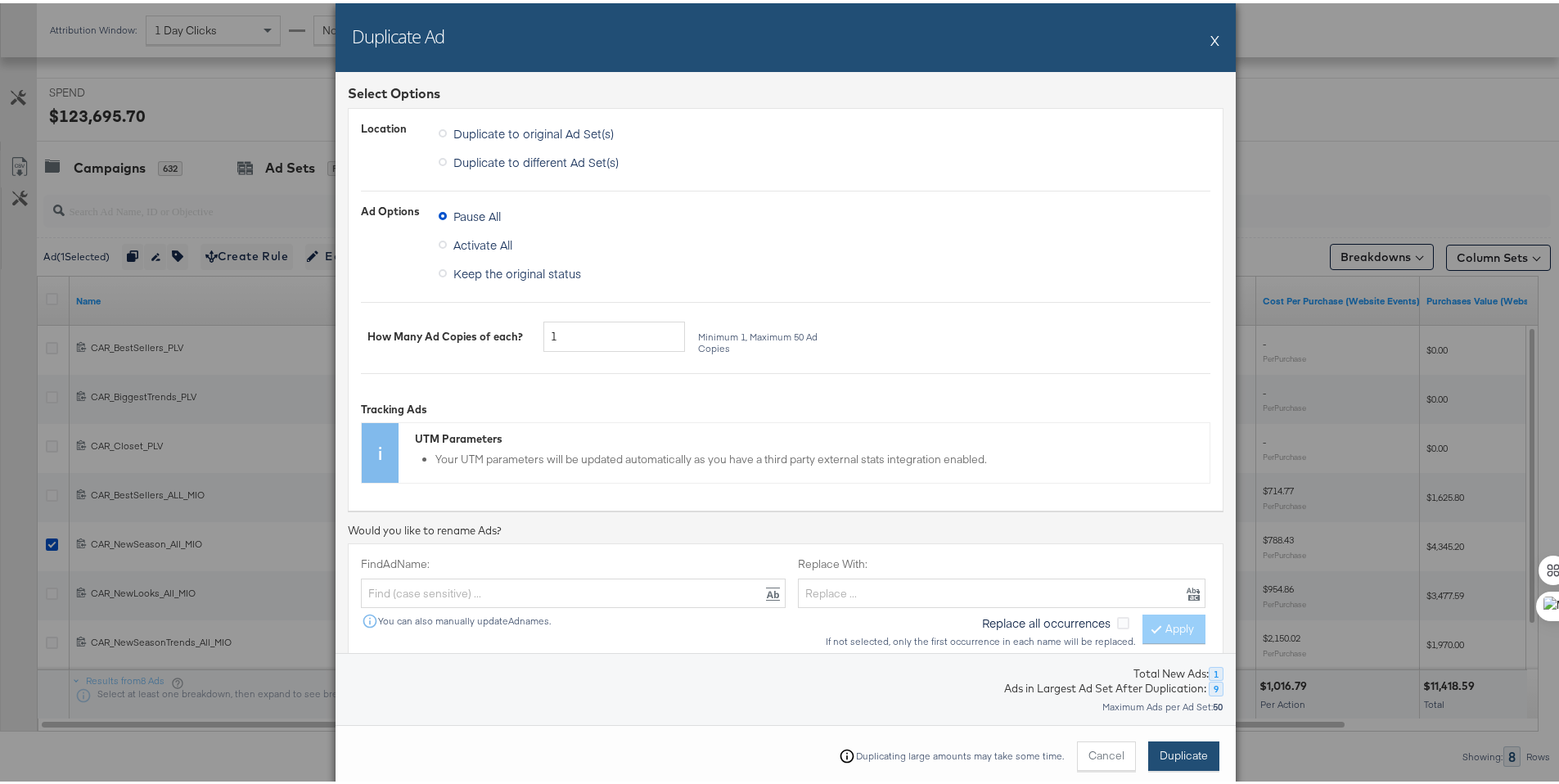
click at [1169, 748] on span "Duplicate" at bounding box center [1184, 752] width 48 height 15
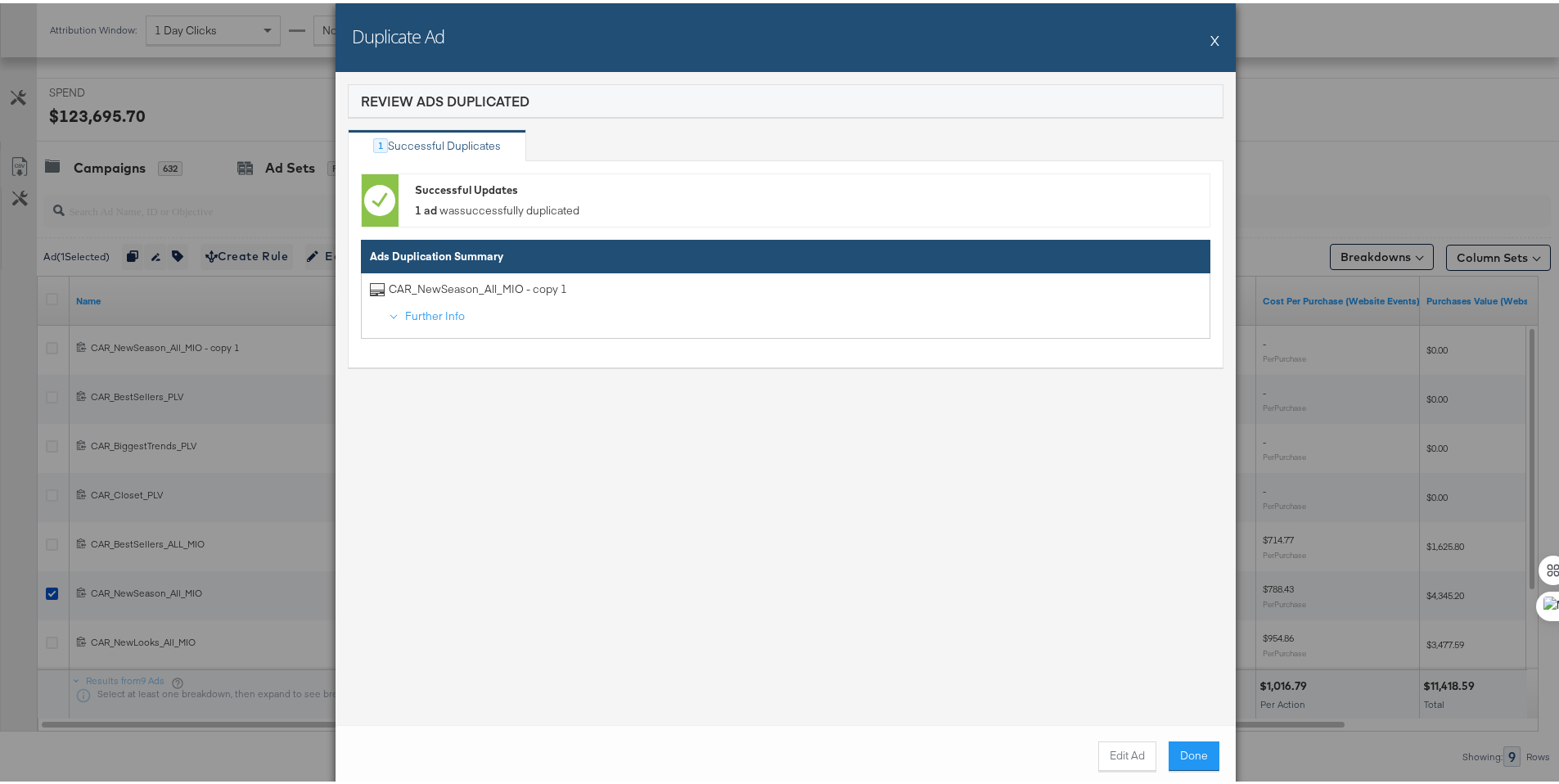
click at [1169, 743] on button "Done" at bounding box center [1194, 753] width 51 height 30
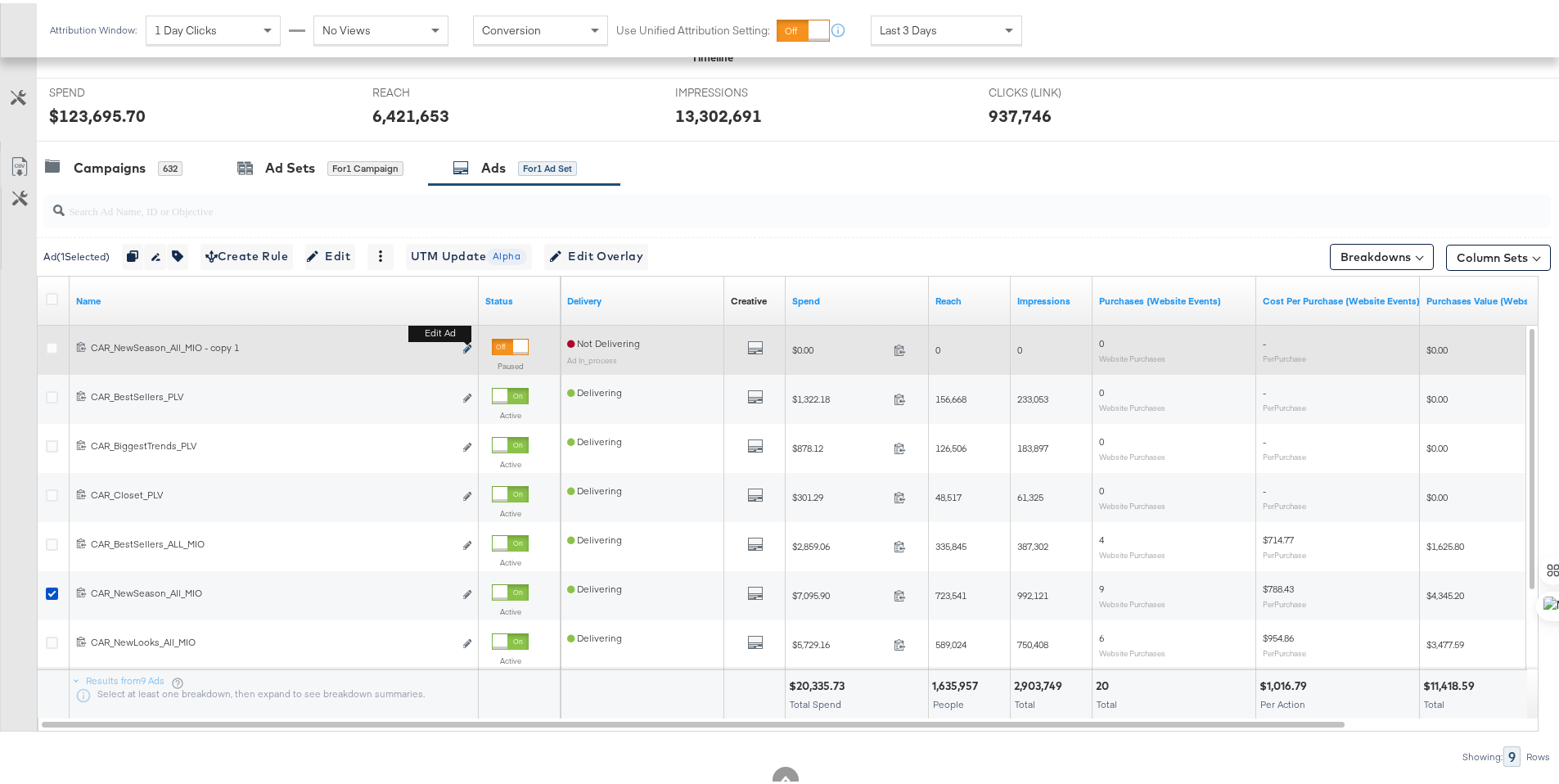
click at [468, 345] on icon "link" at bounding box center [467, 345] width 8 height 9
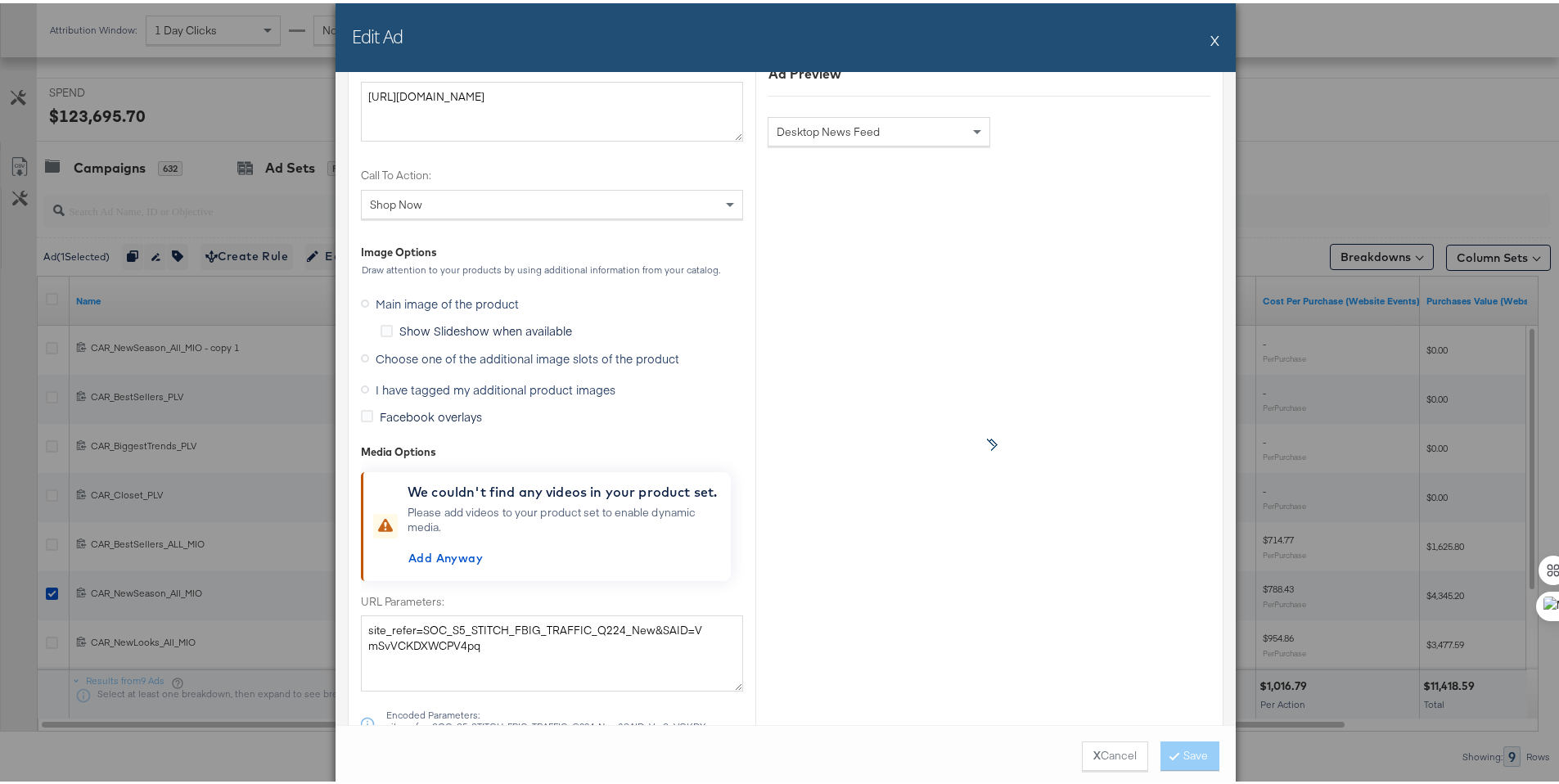
scroll to position [1159, 0]
click at [423, 357] on span "Choose one of the additional image slots of the product" at bounding box center [527, 356] width 304 height 16
click at [0, 0] on input "Choose one of the additional image slots of the product" at bounding box center [0, 0] width 0 height 0
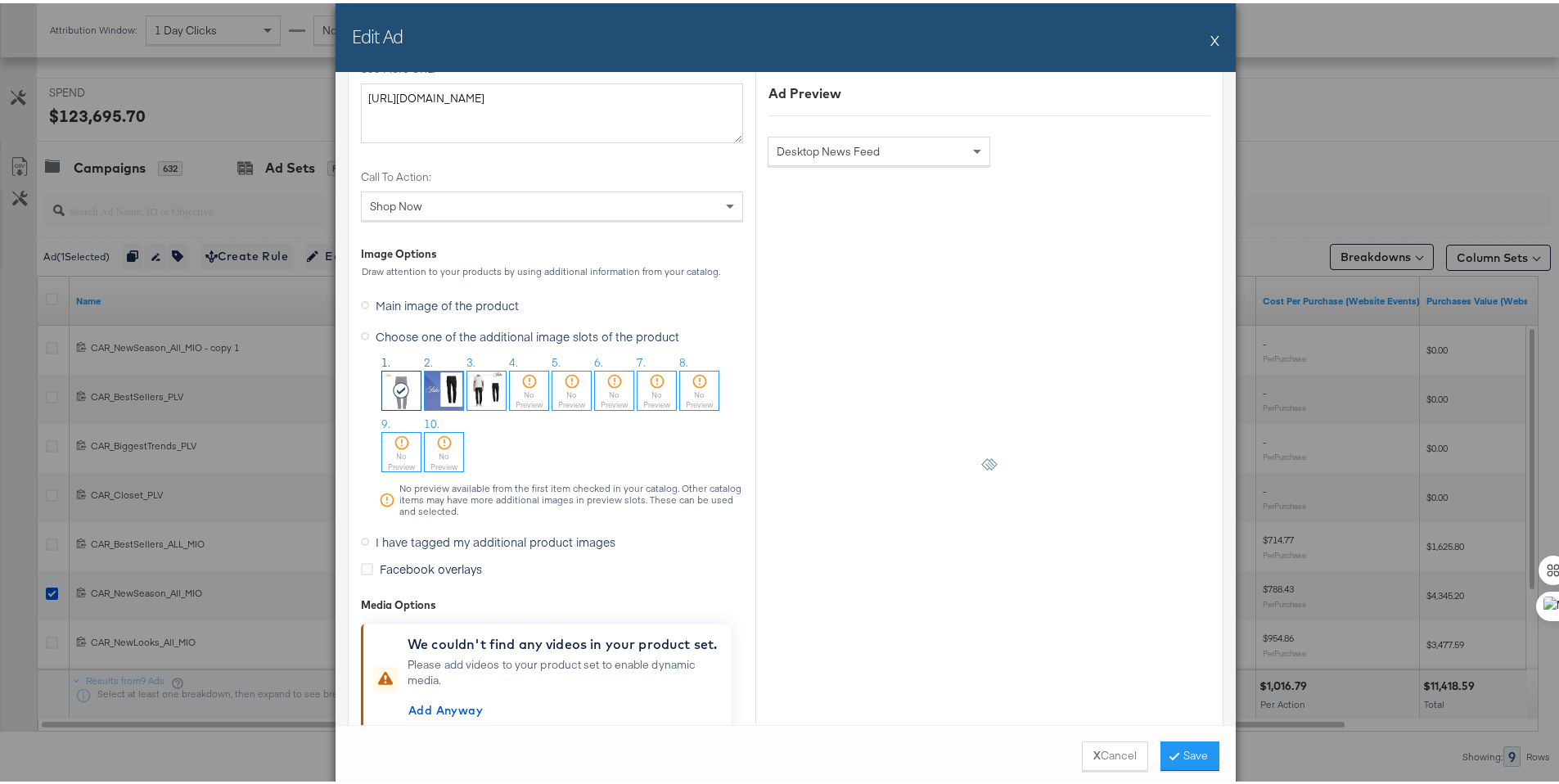
click at [487, 375] on img at bounding box center [486, 387] width 39 height 38
click at [1204, 747] on button "Save" at bounding box center [1190, 753] width 59 height 30
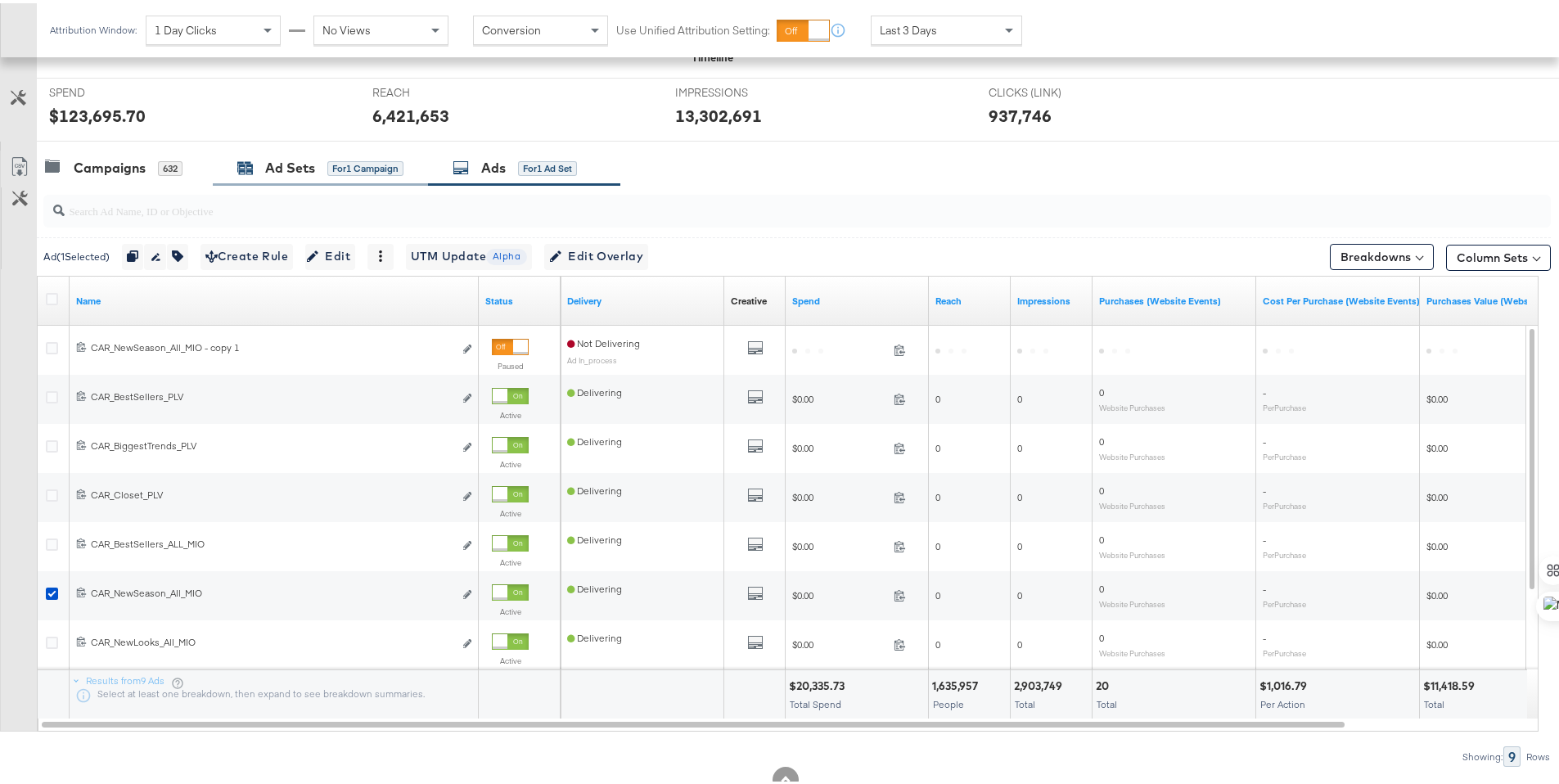
click at [291, 161] on div "Ad Sets" at bounding box center [290, 165] width 50 height 19
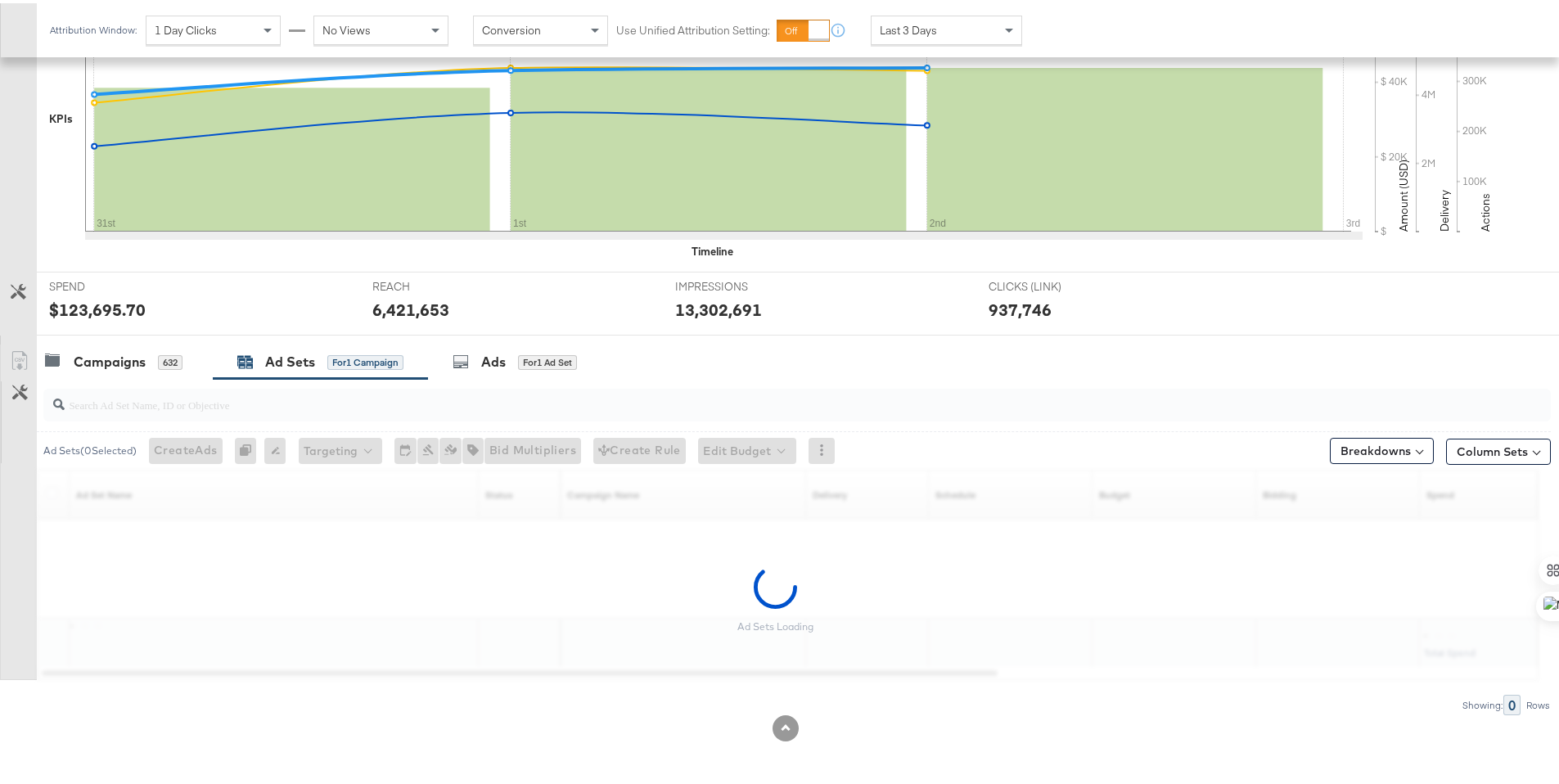
scroll to position [507, 0]
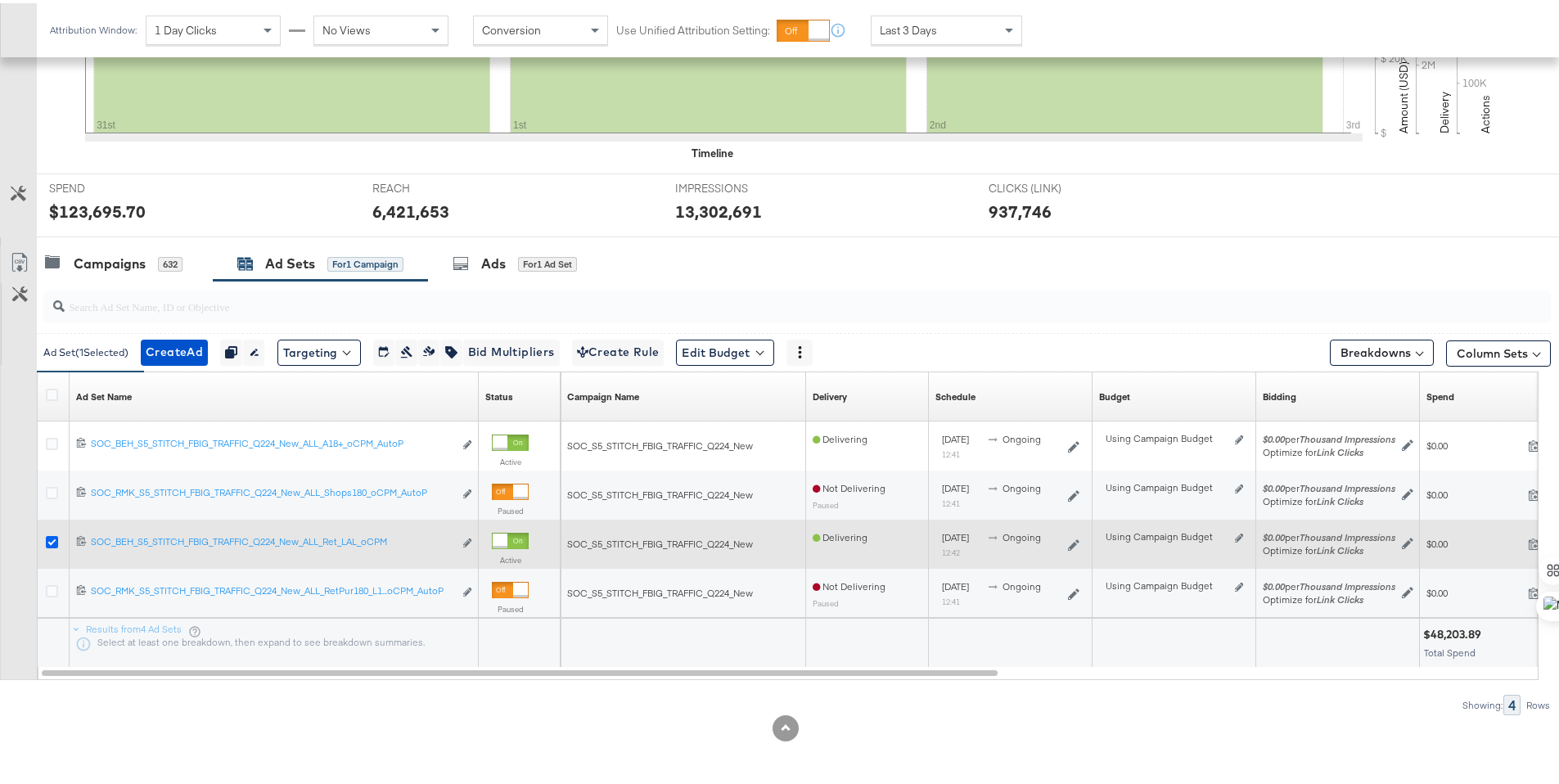
click at [51, 539] on icon at bounding box center [52, 539] width 13 height 13
click at [0, 0] on input "checkbox" at bounding box center [0, 0] width 0 height 0
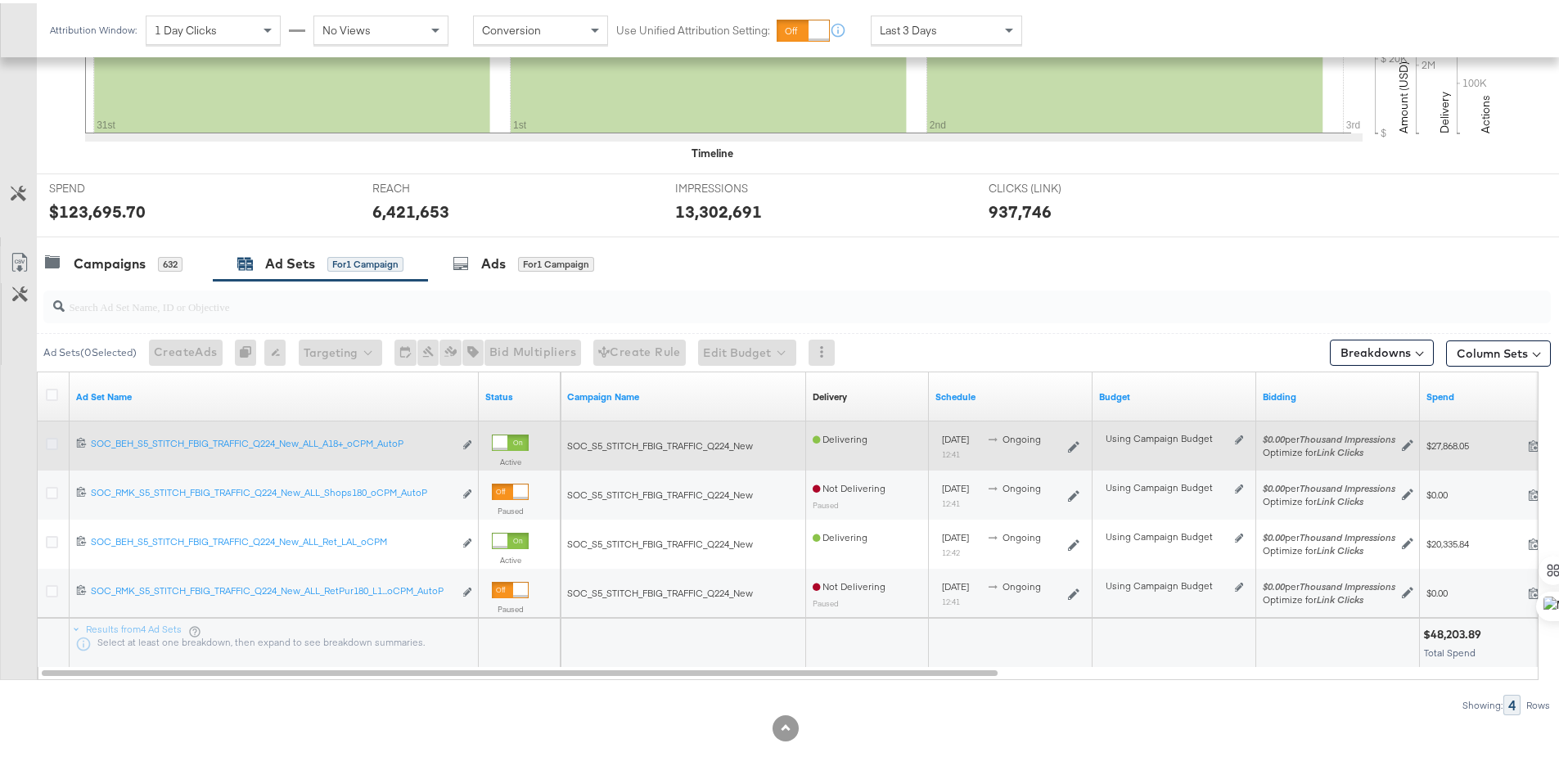
click at [56, 441] on icon at bounding box center [52, 440] width 13 height 13
click at [0, 0] on input "checkbox" at bounding box center [0, 0] width 0 height 0
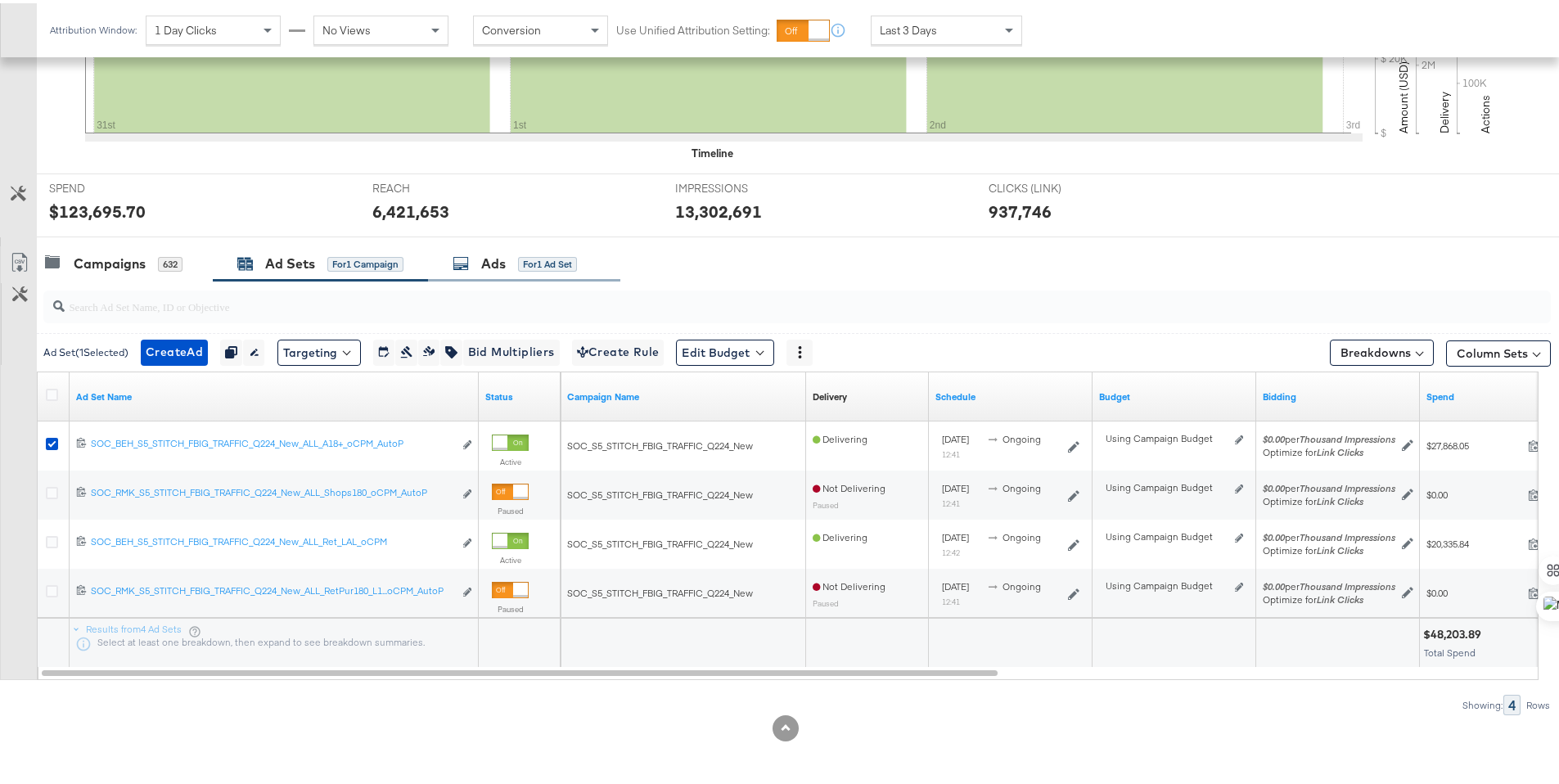
click at [484, 263] on div "Ads" at bounding box center [493, 260] width 24 height 19
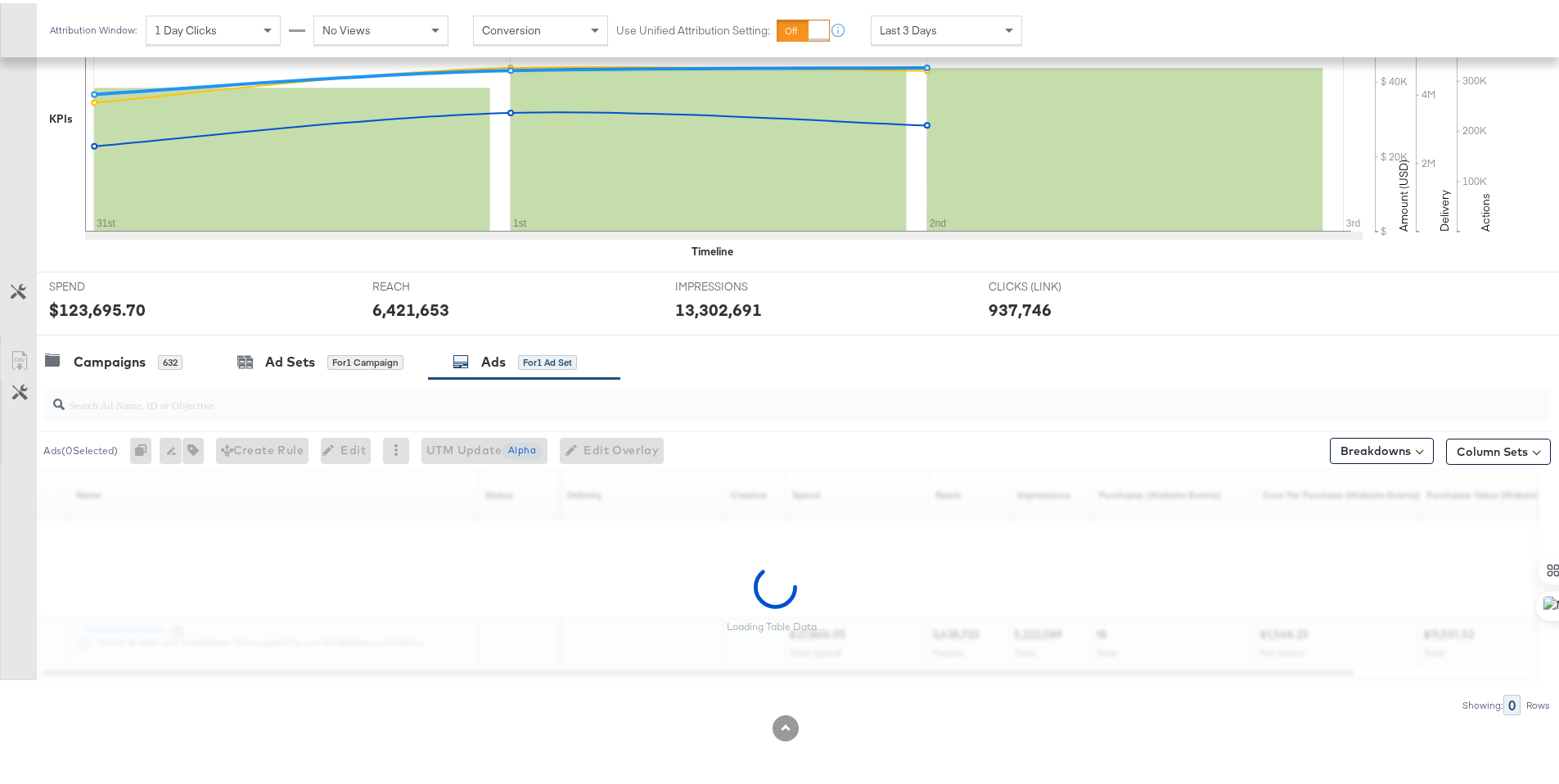
scroll to position [602, 0]
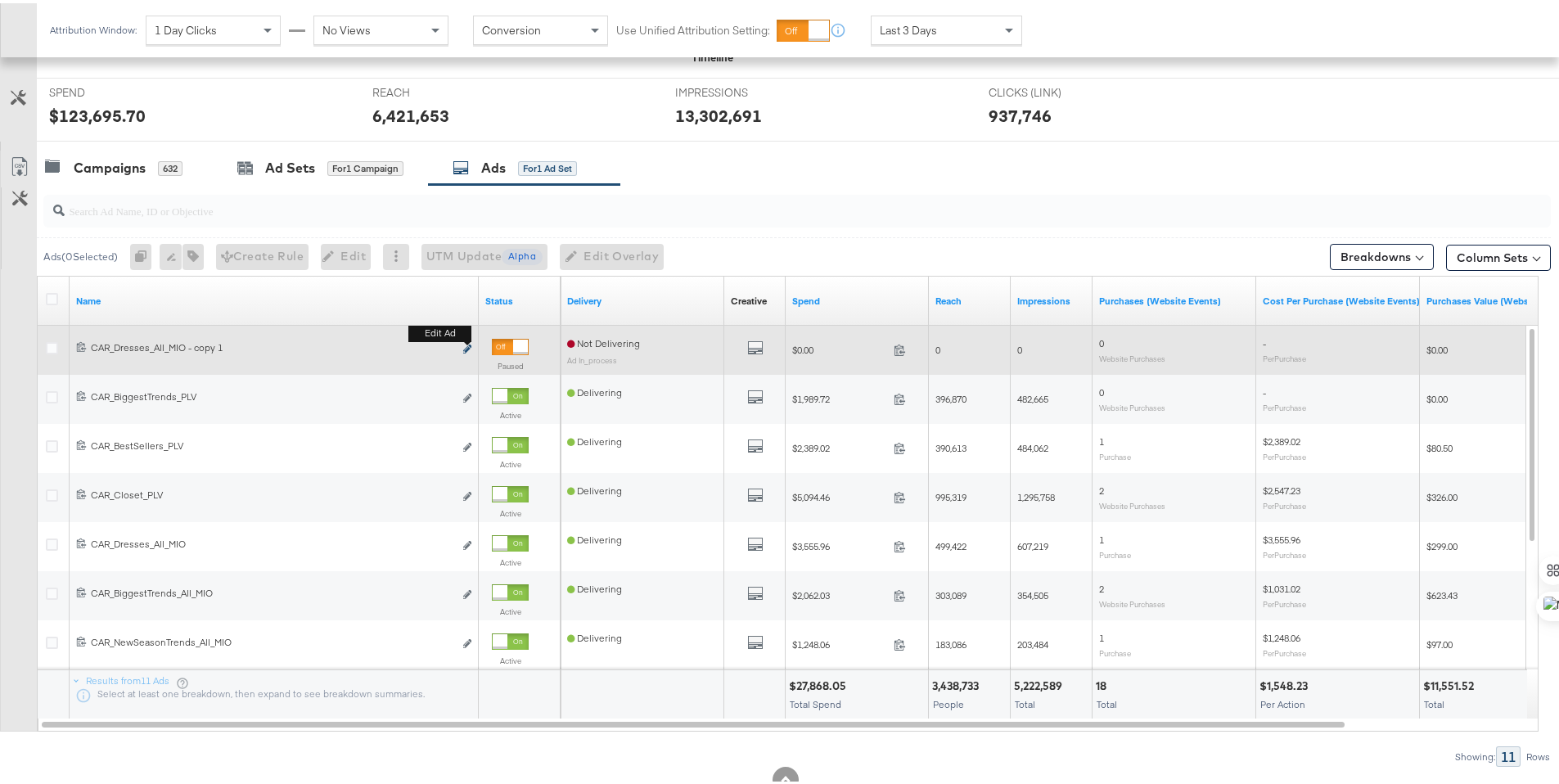
click at [467, 345] on icon "link" at bounding box center [467, 345] width 8 height 9
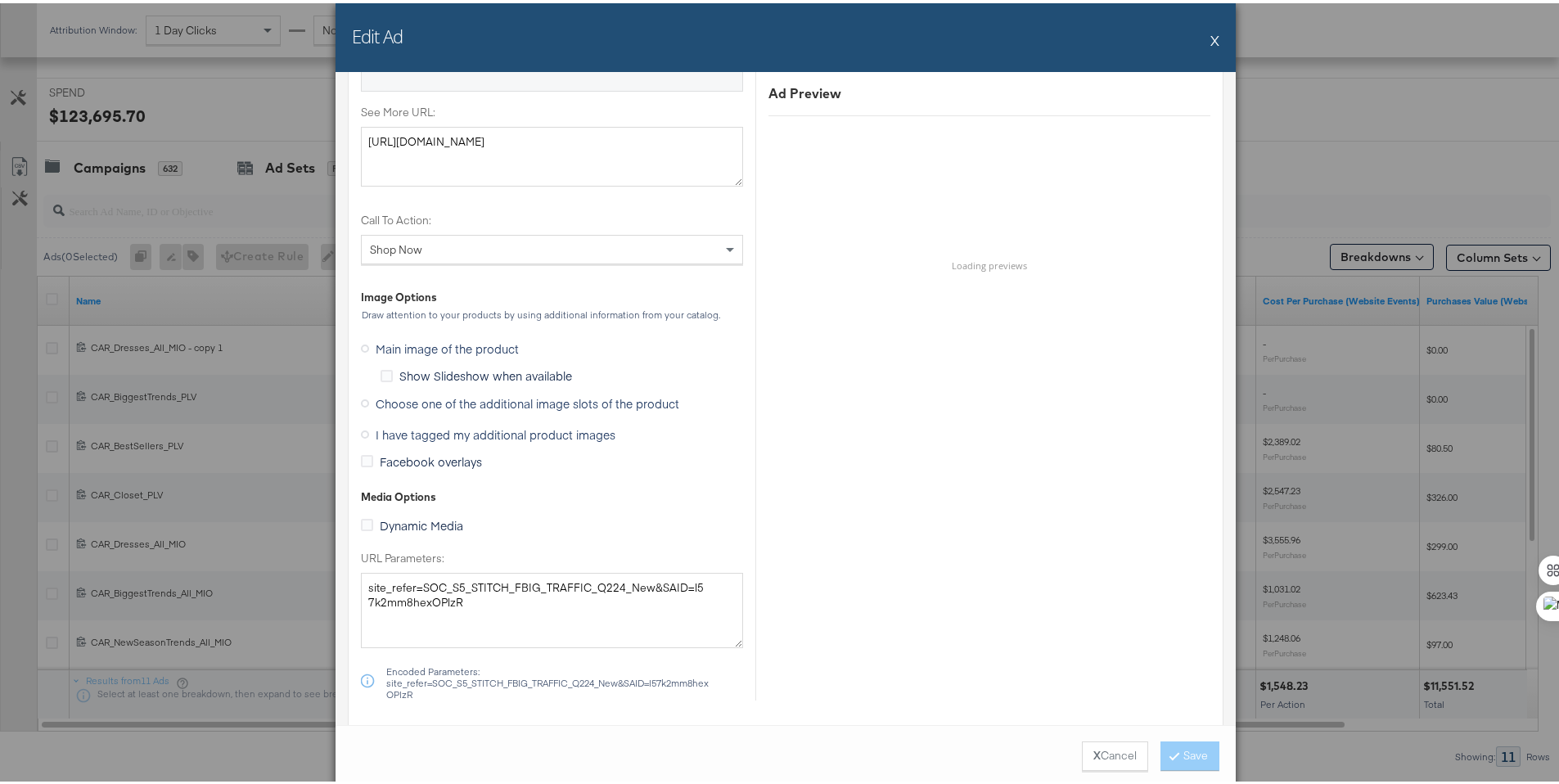
scroll to position [1118, 0]
click at [383, 398] on span "Choose one of the additional image slots of the product" at bounding box center [527, 398] width 304 height 16
click at [0, 0] on input "Choose one of the additional image slots of the product" at bounding box center [0, 0] width 0 height 0
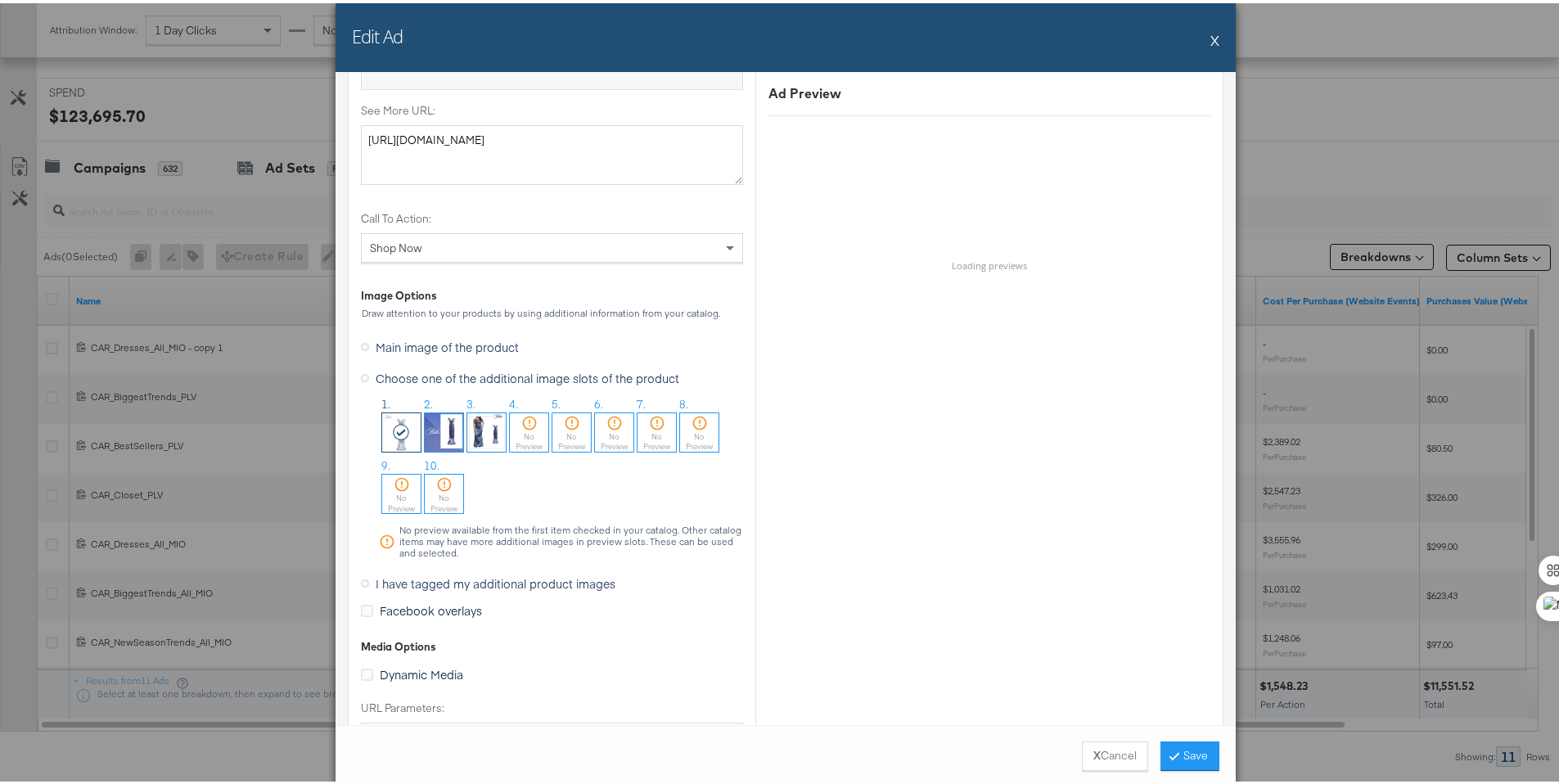
click at [492, 437] on img at bounding box center [486, 429] width 39 height 38
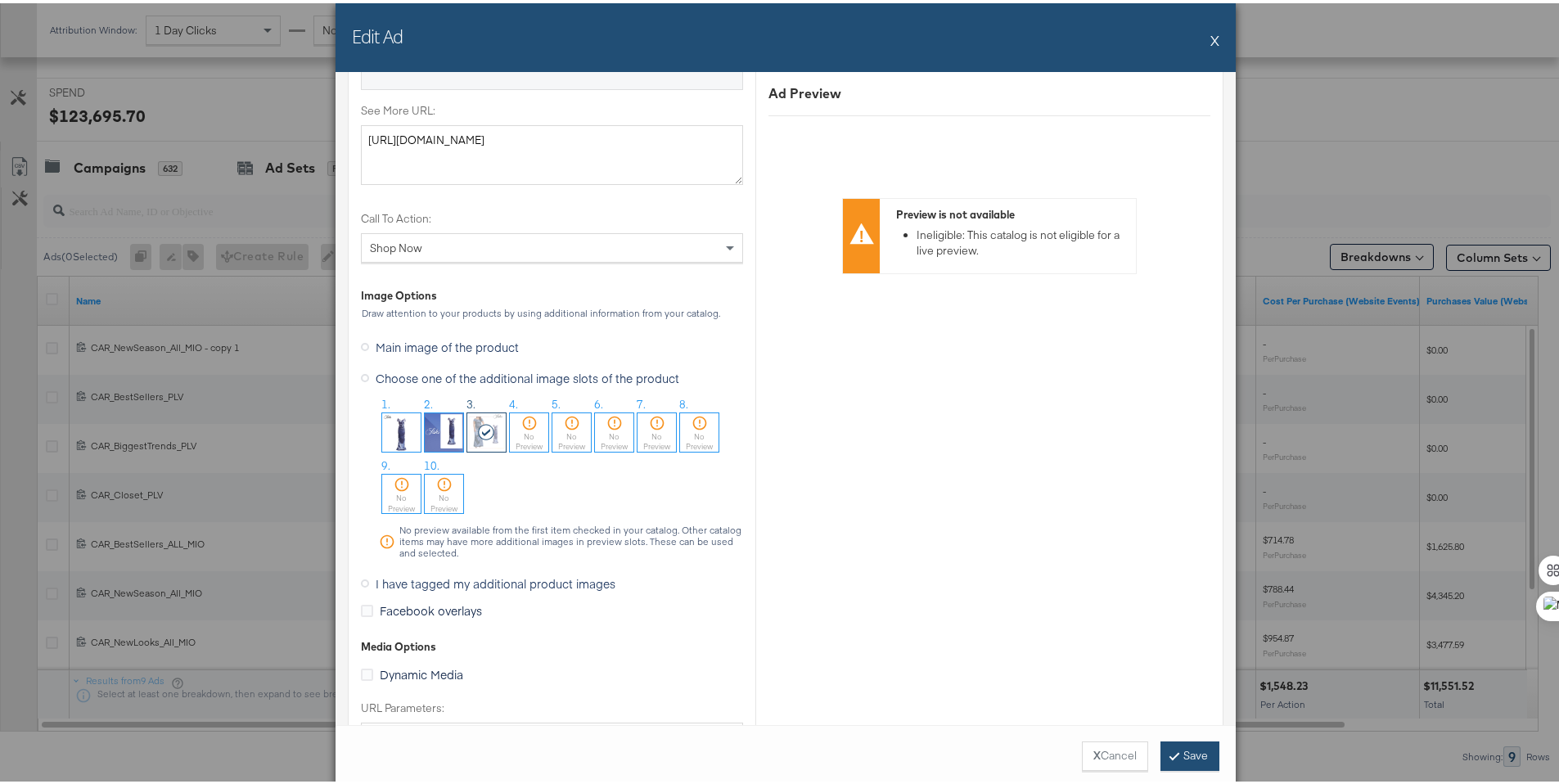
click at [1173, 758] on button "Save" at bounding box center [1190, 753] width 59 height 30
